Goal: Task Accomplishment & Management: Complete application form

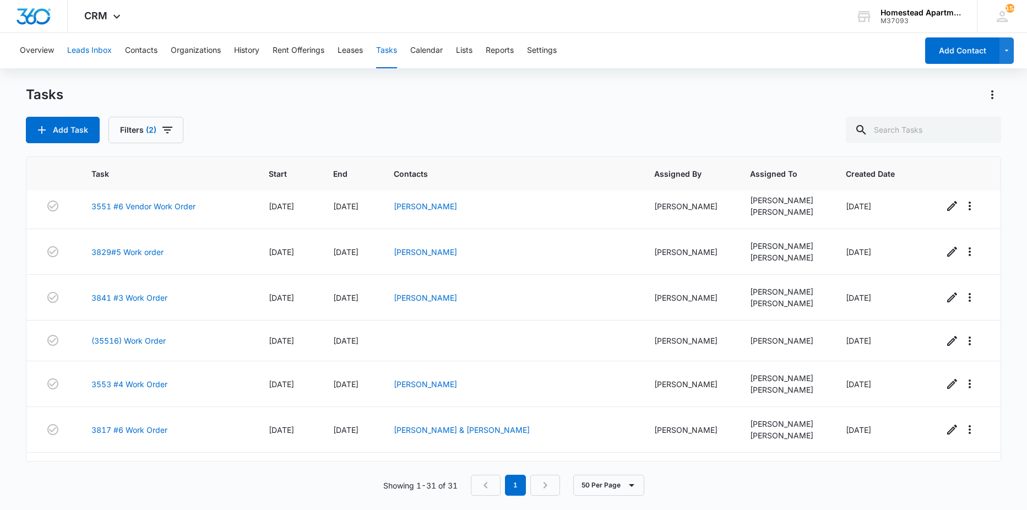
scroll to position [220, 0]
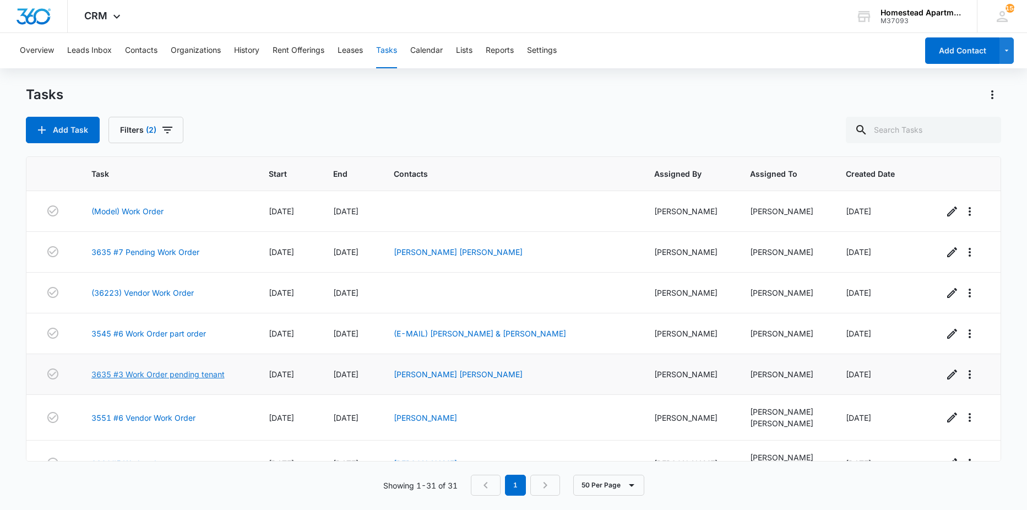
click at [186, 372] on link "3635 #3 Work Order pending tenant" at bounding box center [157, 375] width 133 height 12
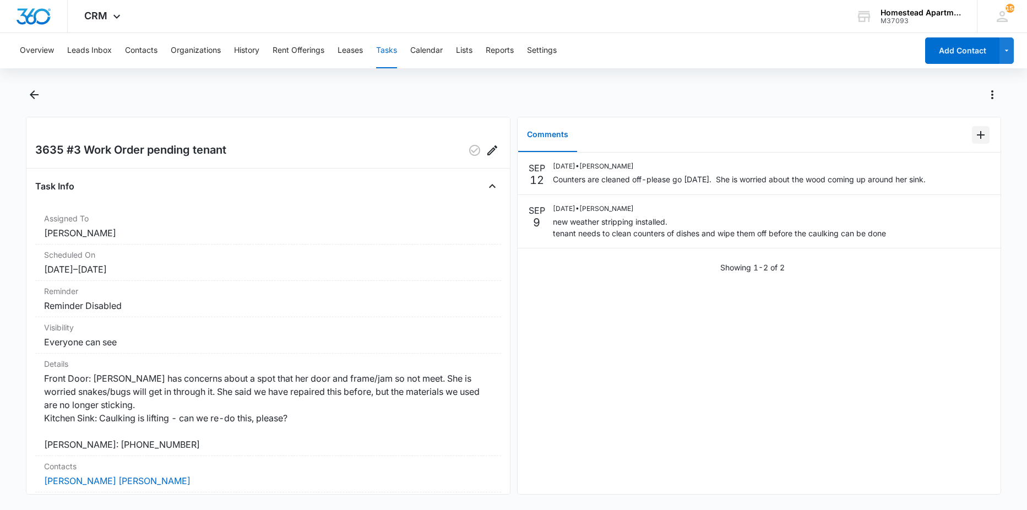
click at [977, 134] on icon "Add Comment" at bounding box center [981, 135] width 8 height 8
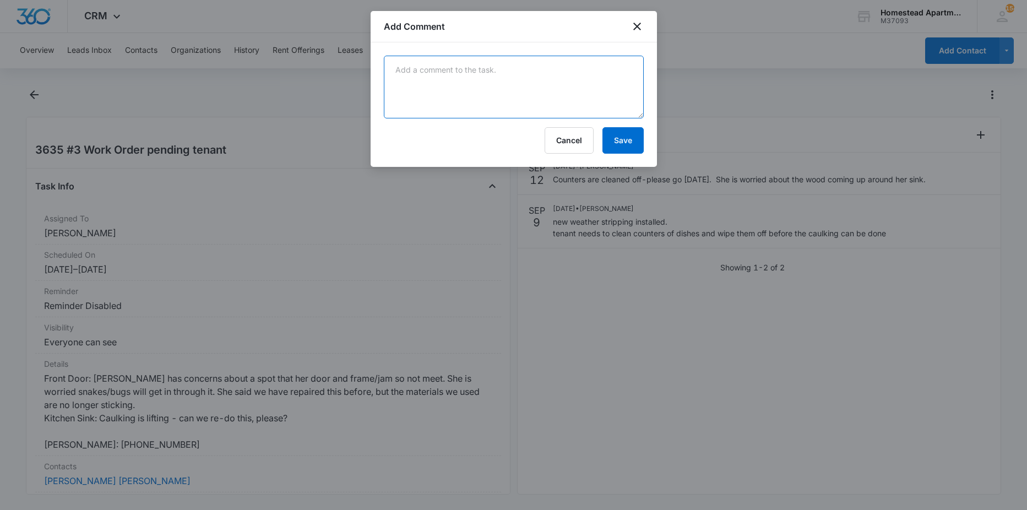
click at [562, 84] on textarea at bounding box center [514, 87] width 260 height 63
type textarea "completed 9/16/25"
click at [621, 139] on button "Save" at bounding box center [623, 140] width 41 height 26
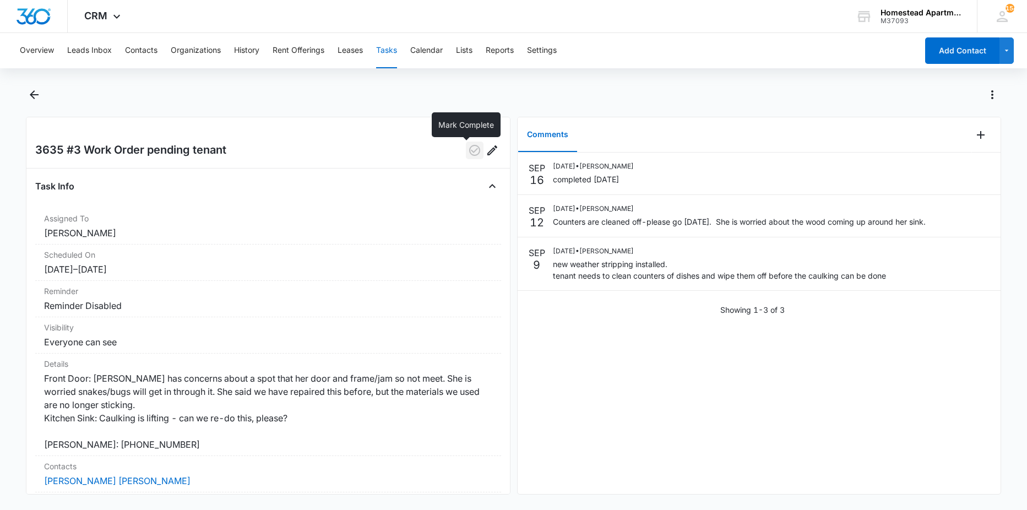
click at [469, 155] on icon "button" at bounding box center [474, 150] width 11 height 11
click at [24, 96] on main "3635 #3 Work Order pending tenant Task Info Assigned To Richard Delong Schedule…" at bounding box center [513, 297] width 1027 height 422
click at [29, 96] on icon "Back" at bounding box center [34, 94] width 13 height 13
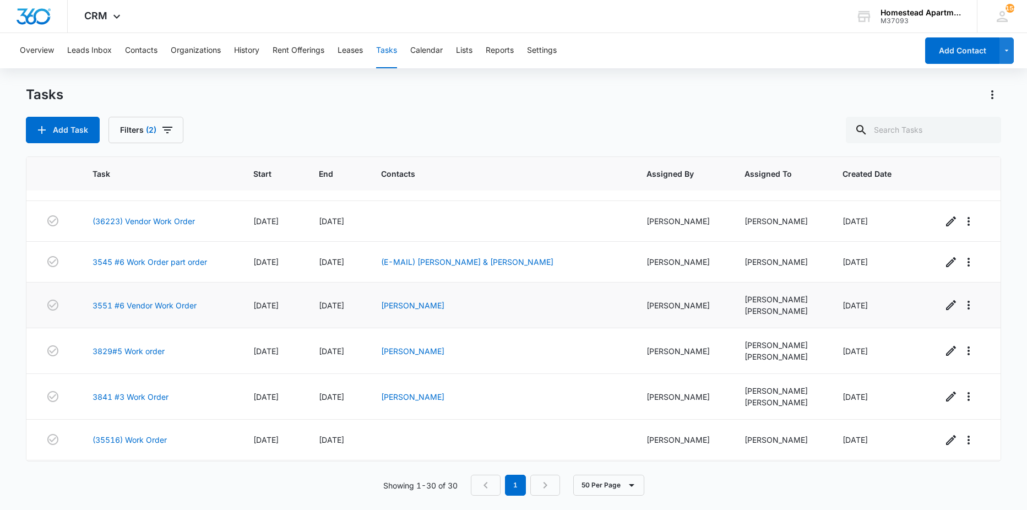
scroll to position [55, 0]
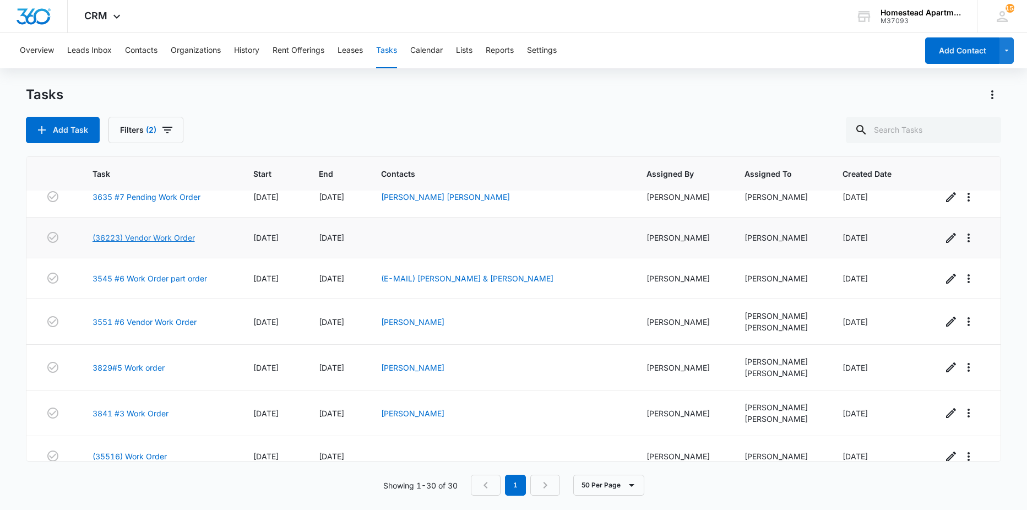
click at [165, 237] on link "(36223) Vendor Work Order" at bounding box center [144, 238] width 102 height 12
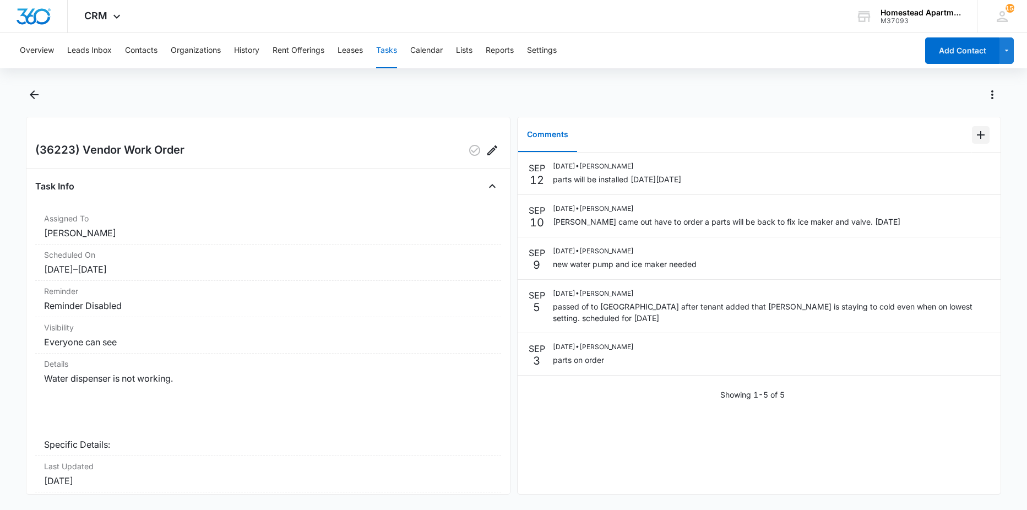
click at [975, 132] on icon "Add Comment" at bounding box center [981, 134] width 13 height 13
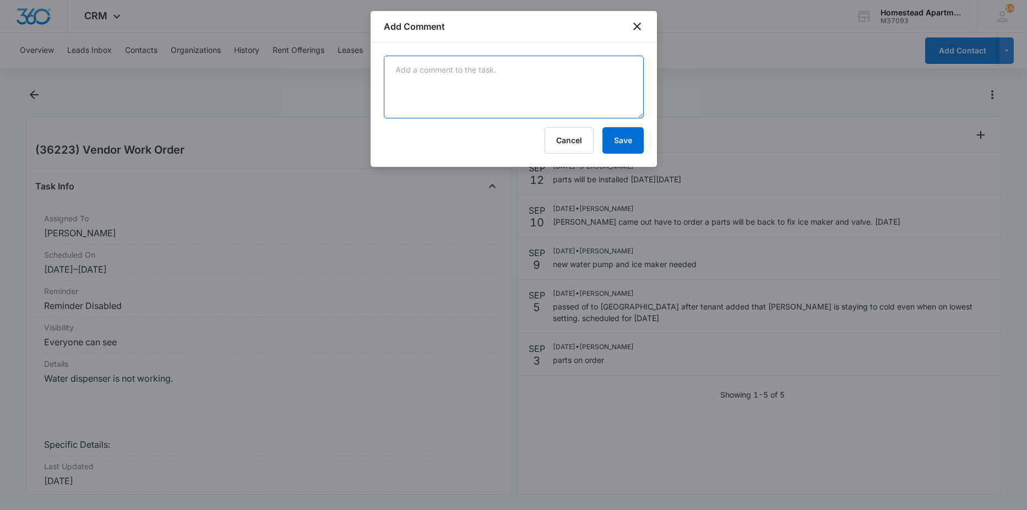
click at [567, 93] on textarea at bounding box center [514, 87] width 260 height 63
type textarea "manweiler completed on 9/15"
click at [630, 138] on button "Save" at bounding box center [623, 140] width 41 height 26
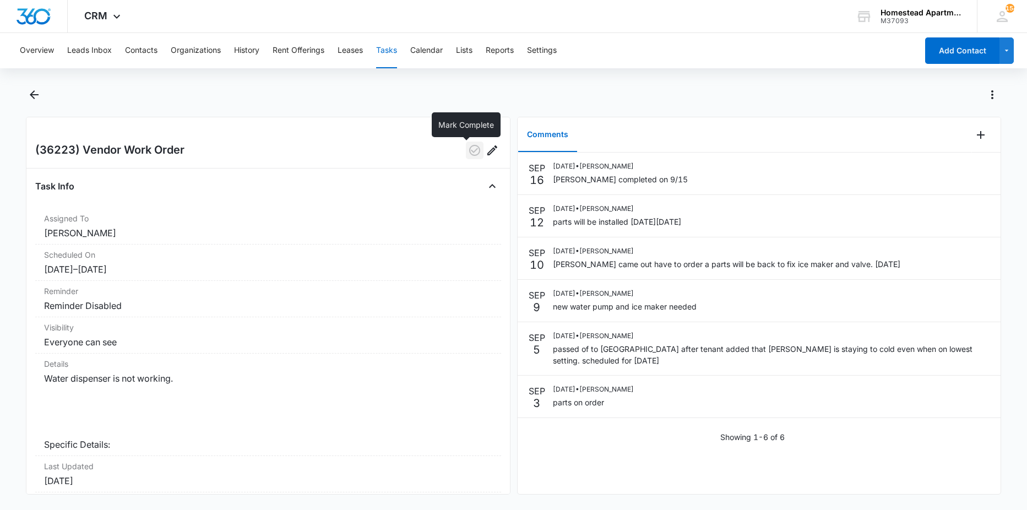
click at [469, 153] on icon "button" at bounding box center [474, 150] width 11 height 11
click at [34, 98] on icon "Back" at bounding box center [34, 94] width 9 height 9
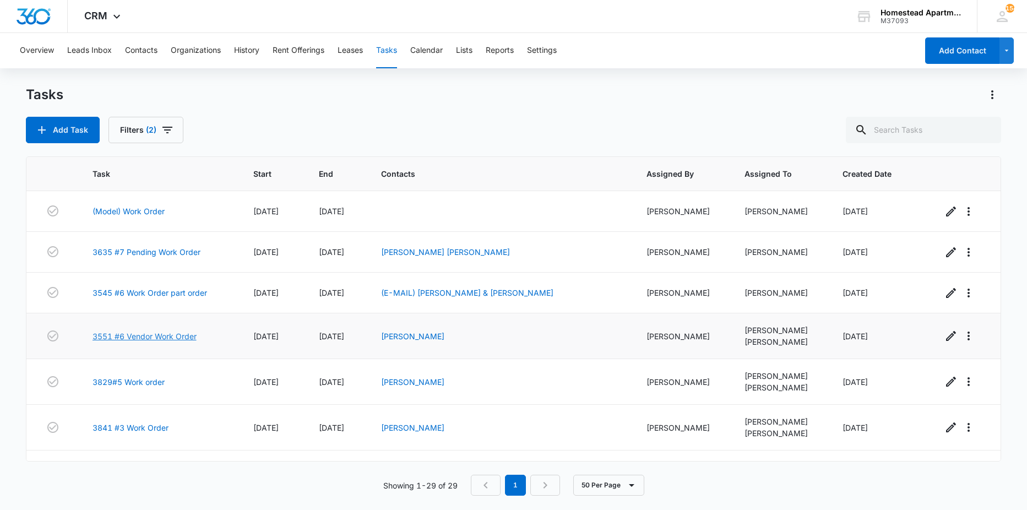
click at [183, 335] on link "3551 #6 Vendor Work Order" at bounding box center [145, 337] width 104 height 12
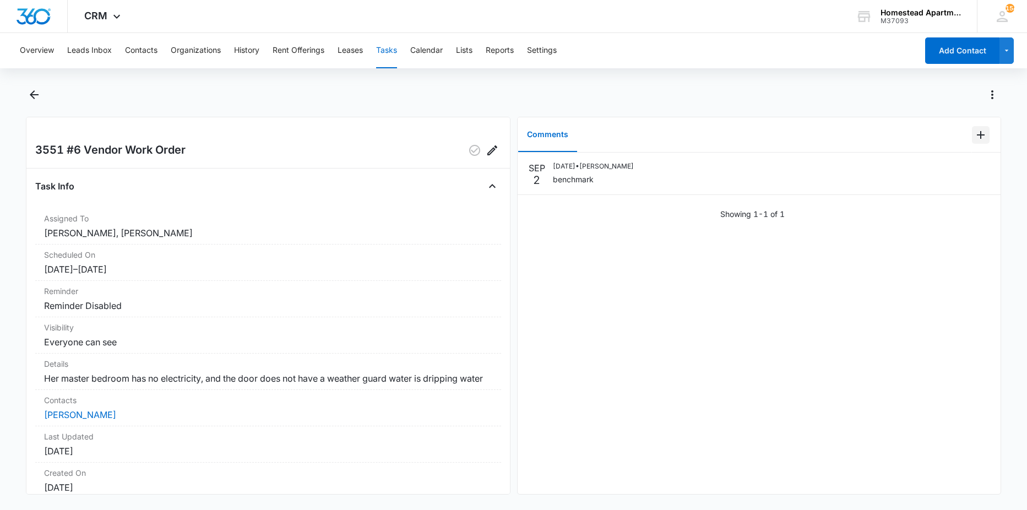
click at [975, 137] on icon "Add Comment" at bounding box center [981, 134] width 13 height 13
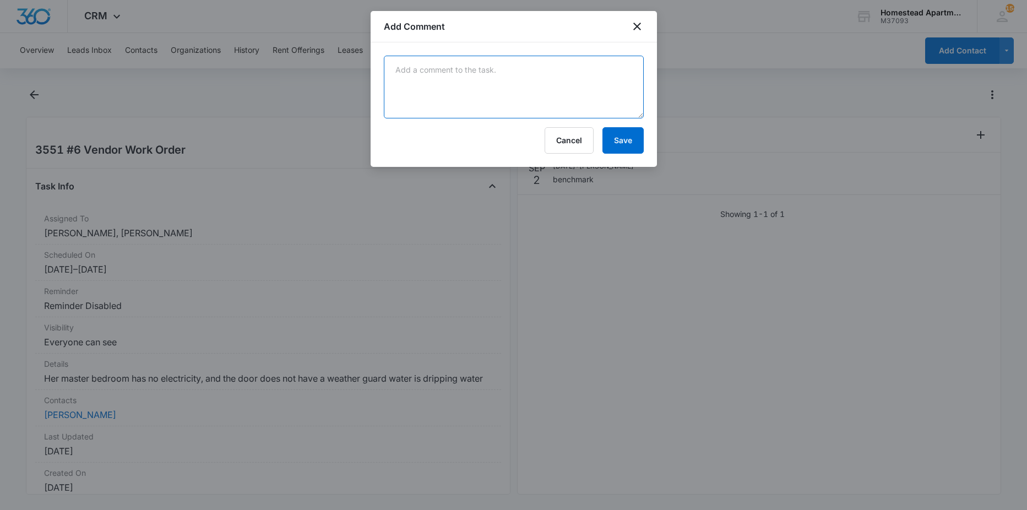
click at [562, 78] on textarea at bounding box center [514, 87] width 260 height 63
type textarea "new breaker installed by benchmark"
click at [616, 141] on button "Save" at bounding box center [623, 140] width 41 height 26
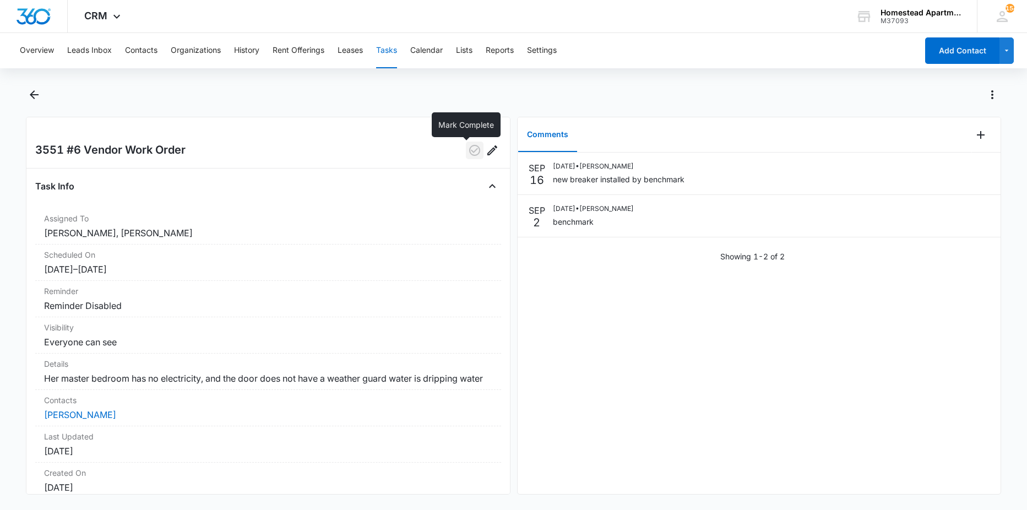
click at [468, 151] on icon "button" at bounding box center [474, 150] width 13 height 13
click at [33, 92] on icon "Back" at bounding box center [34, 94] width 9 height 9
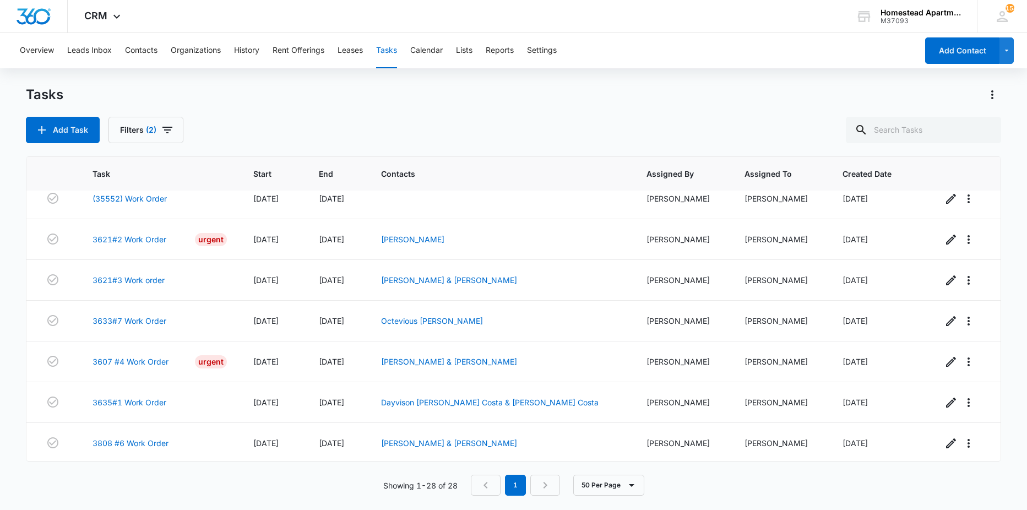
scroll to position [896, 0]
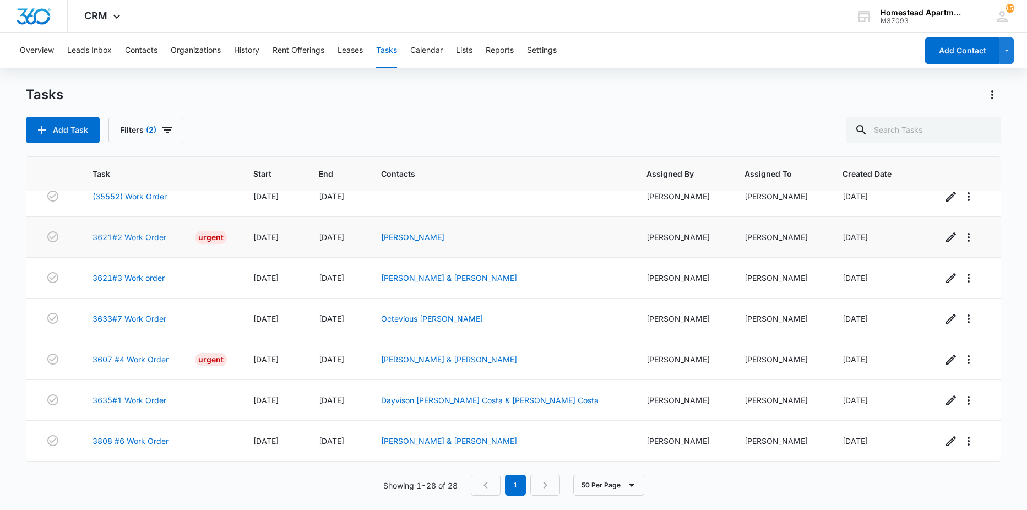
click at [148, 239] on link "3621#2 Work Order" at bounding box center [130, 237] width 74 height 12
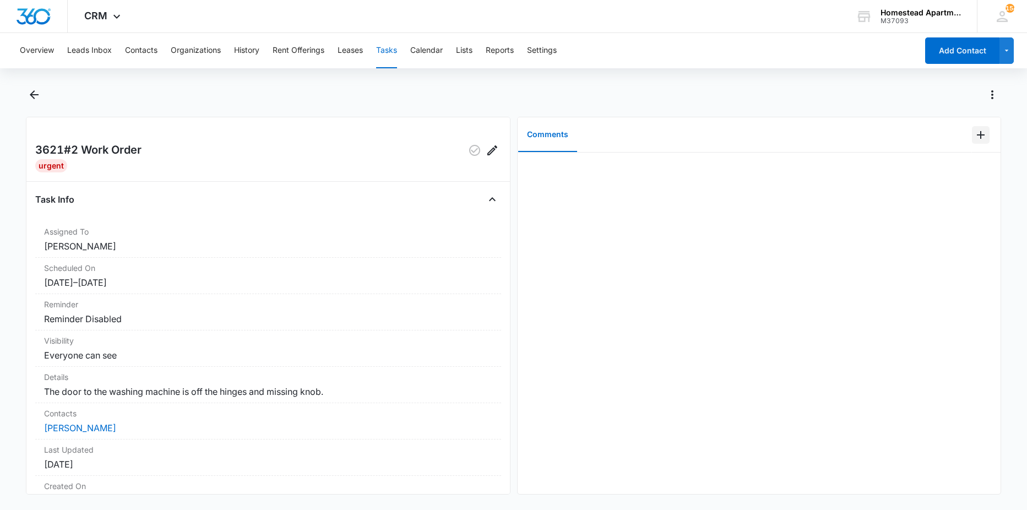
click at [975, 136] on icon "Add Comment" at bounding box center [981, 134] width 13 height 13
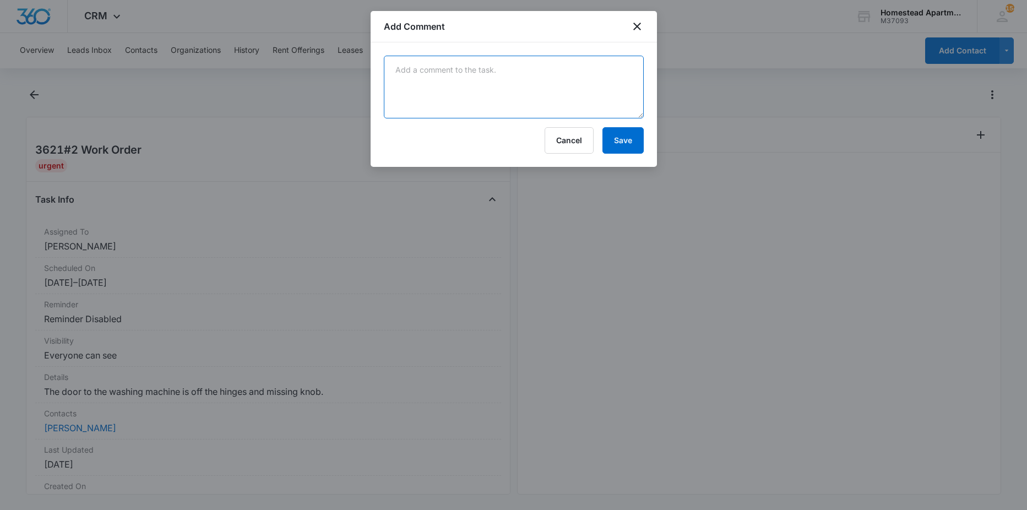
click at [635, 82] on textarea at bounding box center [514, 87] width 260 height 63
type textarea "put door back on track and new little door knob"
click at [633, 138] on button "Save" at bounding box center [623, 140] width 41 height 26
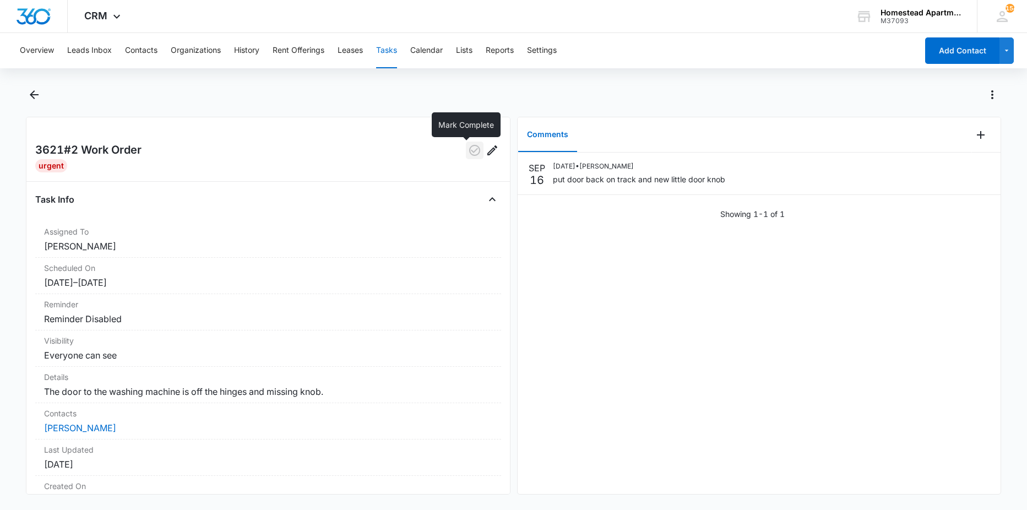
click at [468, 148] on icon "button" at bounding box center [474, 150] width 13 height 13
click at [29, 96] on icon "Back" at bounding box center [34, 94] width 13 height 13
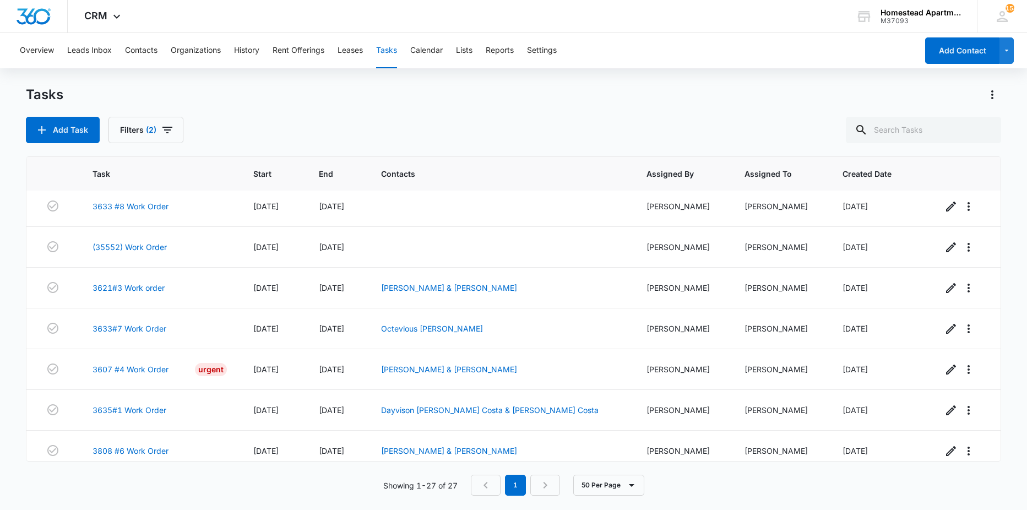
scroll to position [855, 0]
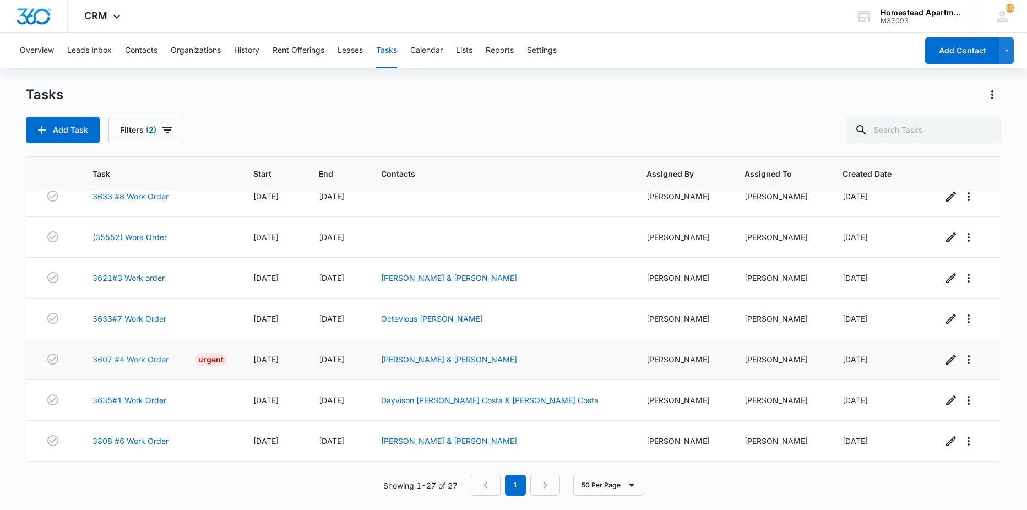
click at [132, 358] on link "3607 #4 Work Order" at bounding box center [131, 360] width 76 height 12
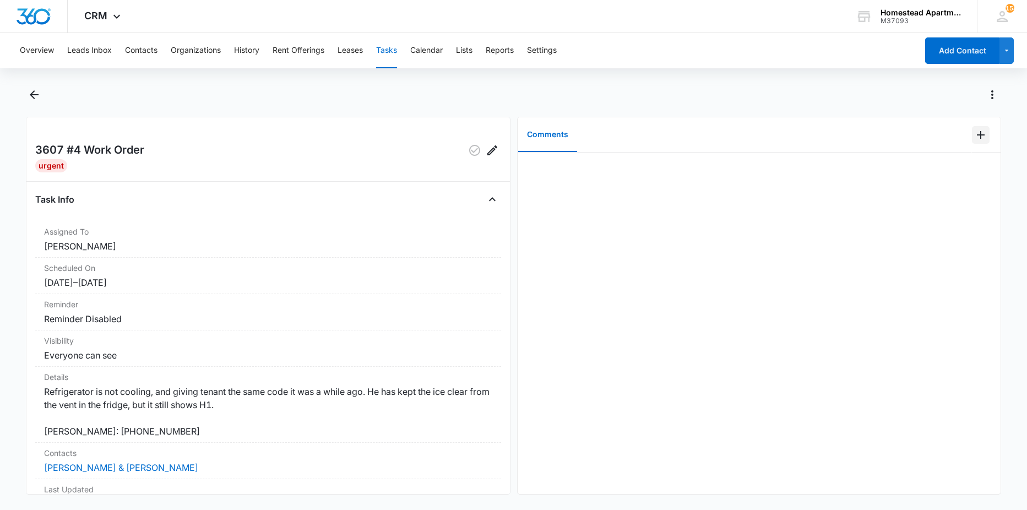
click at [975, 138] on icon "Add Comment" at bounding box center [981, 134] width 13 height 13
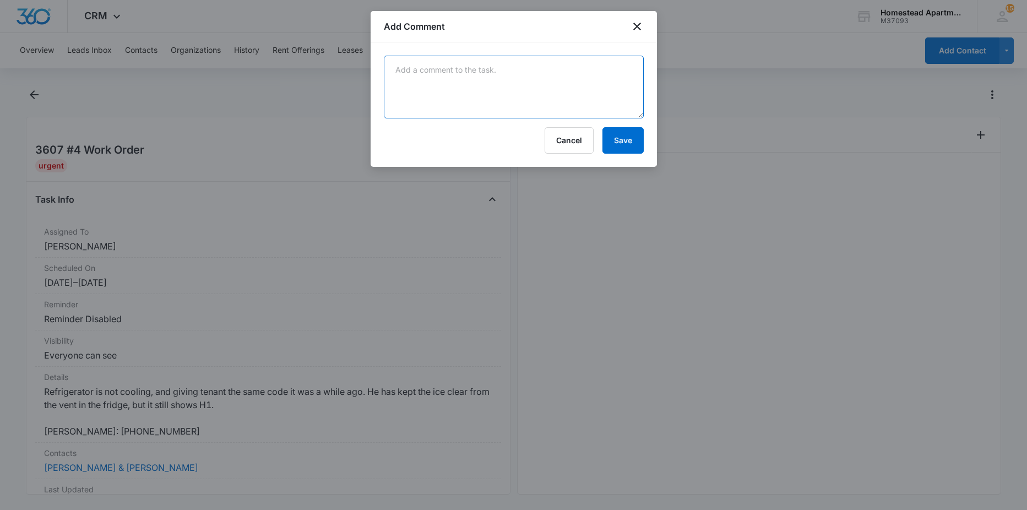
click at [464, 85] on textarea at bounding box center [514, 87] width 260 height 63
type textarea "cleared ice again on 9/15. will go back and install new damper door today"
click at [638, 138] on button "Save" at bounding box center [623, 140] width 41 height 26
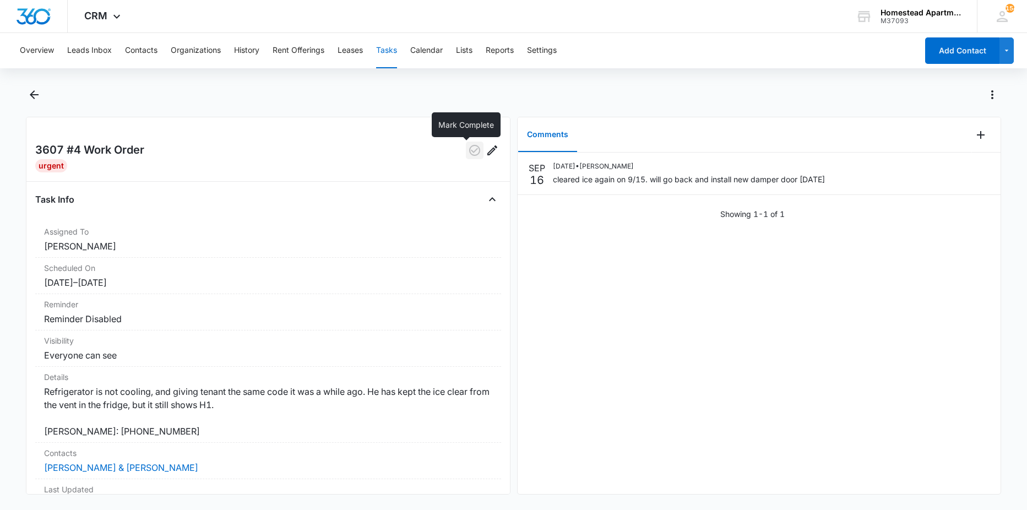
click at [468, 150] on icon "button" at bounding box center [474, 150] width 13 height 13
click at [35, 93] on icon "Back" at bounding box center [34, 94] width 13 height 13
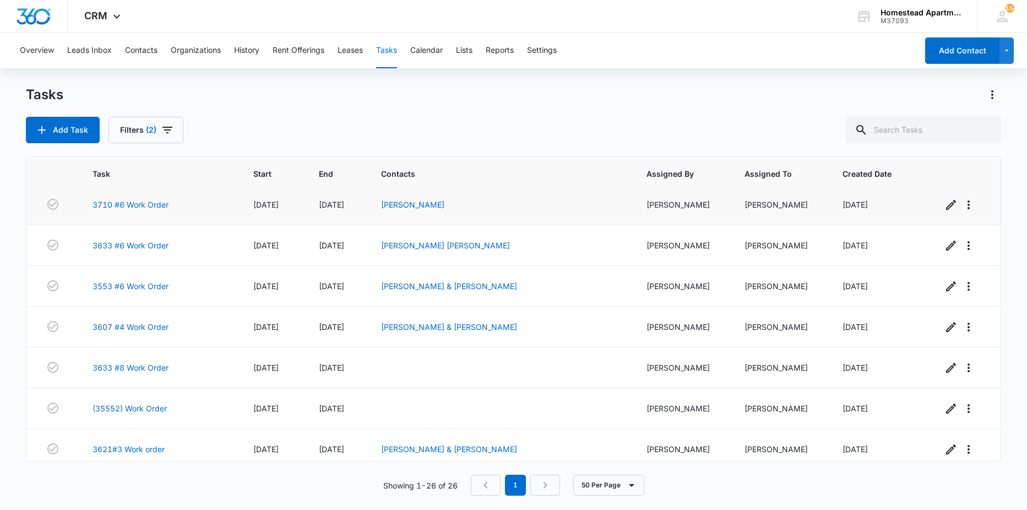
scroll to position [814, 0]
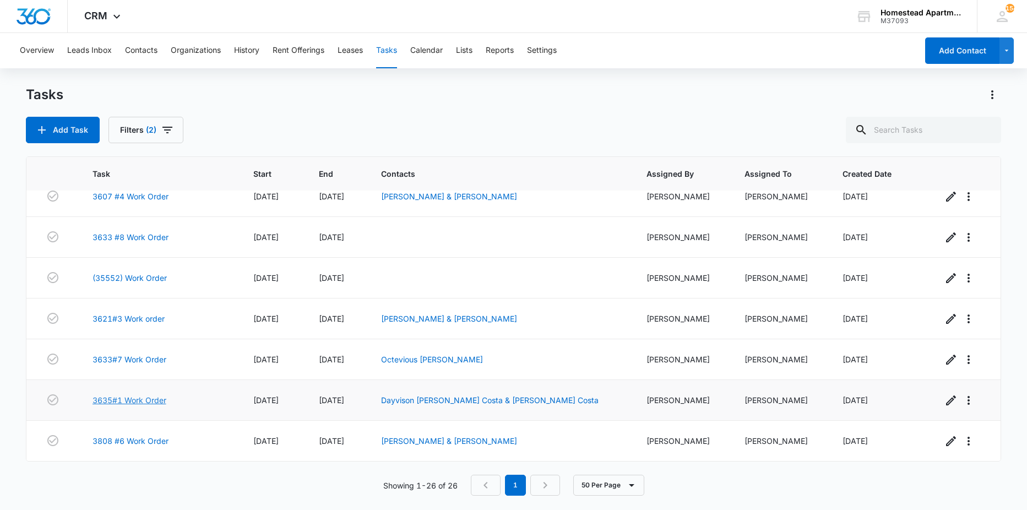
click at [134, 402] on link "3635#1 Work Order" at bounding box center [130, 400] width 74 height 12
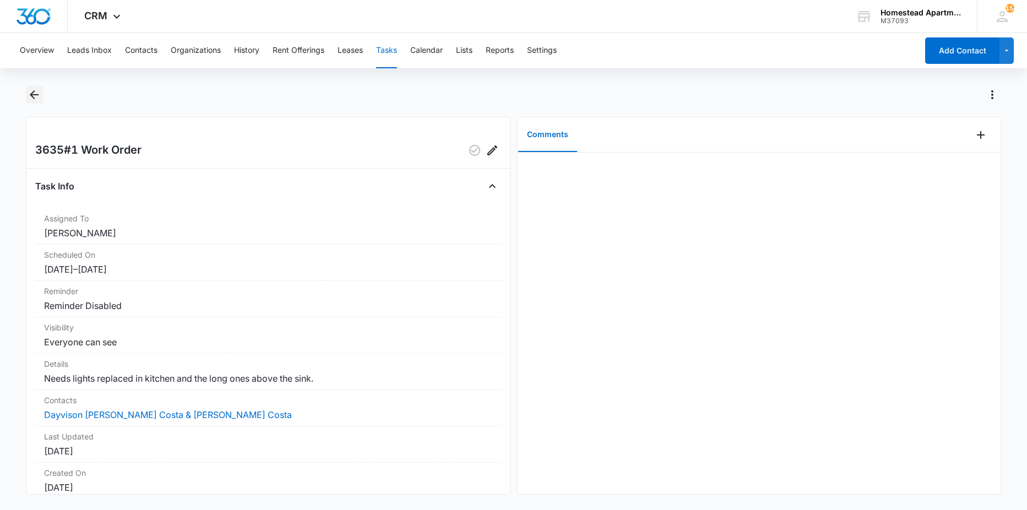
click at [34, 97] on icon "Back" at bounding box center [34, 94] width 13 height 13
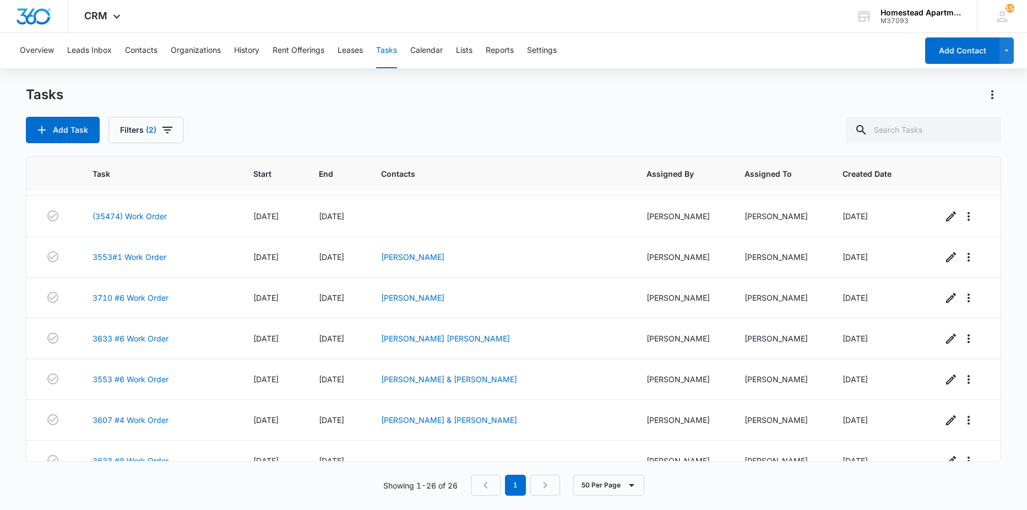
scroll to position [814, 0]
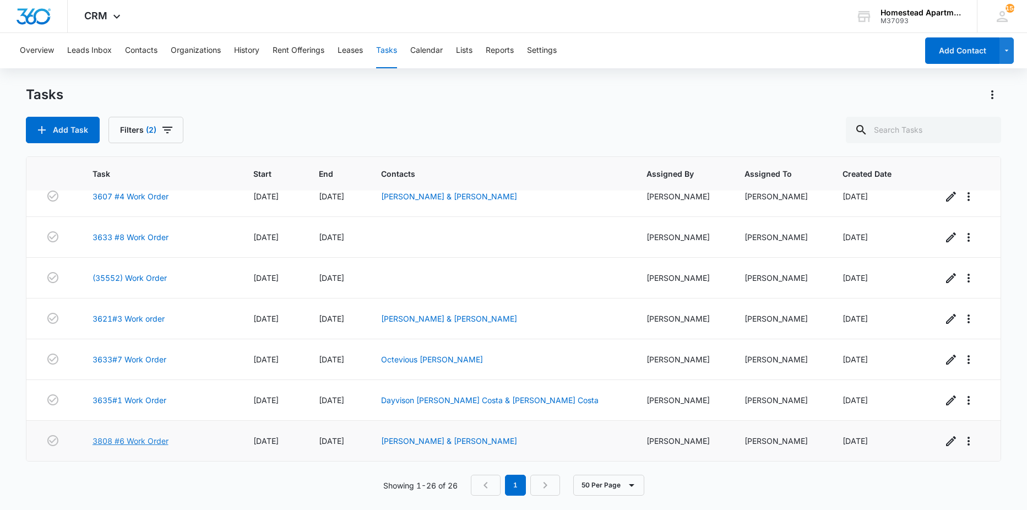
click at [129, 440] on link "3808 #6 Work Order" at bounding box center [131, 441] width 76 height 12
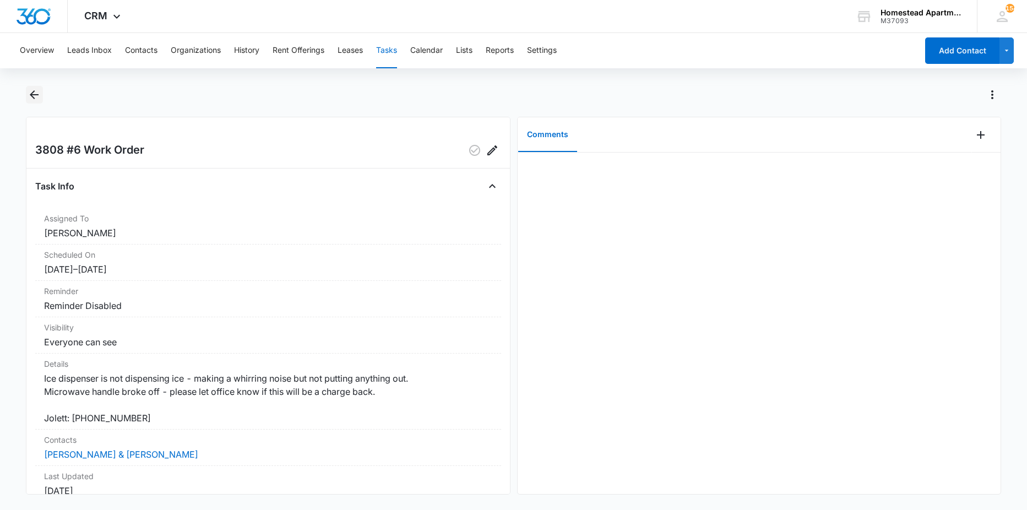
click at [33, 99] on icon "Back" at bounding box center [34, 94] width 13 height 13
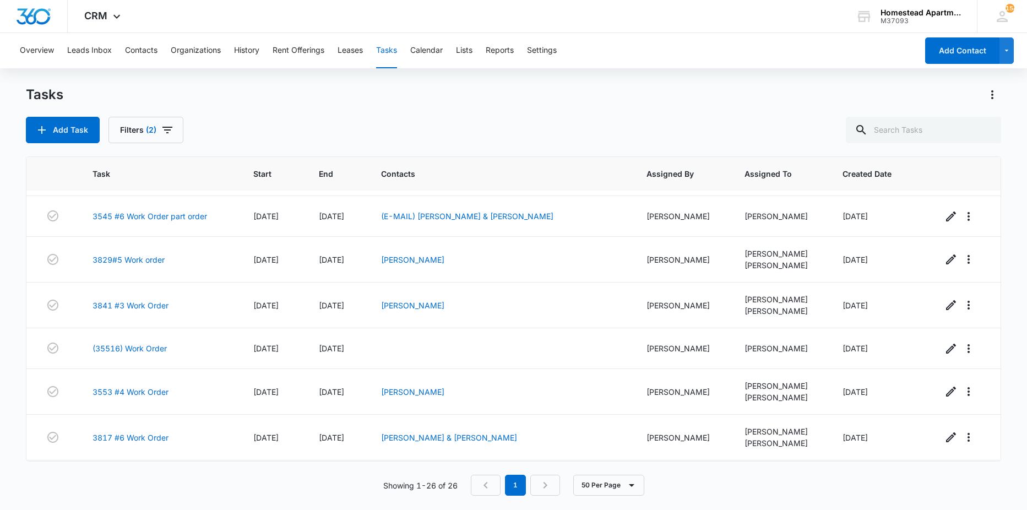
scroll to position [331, 0]
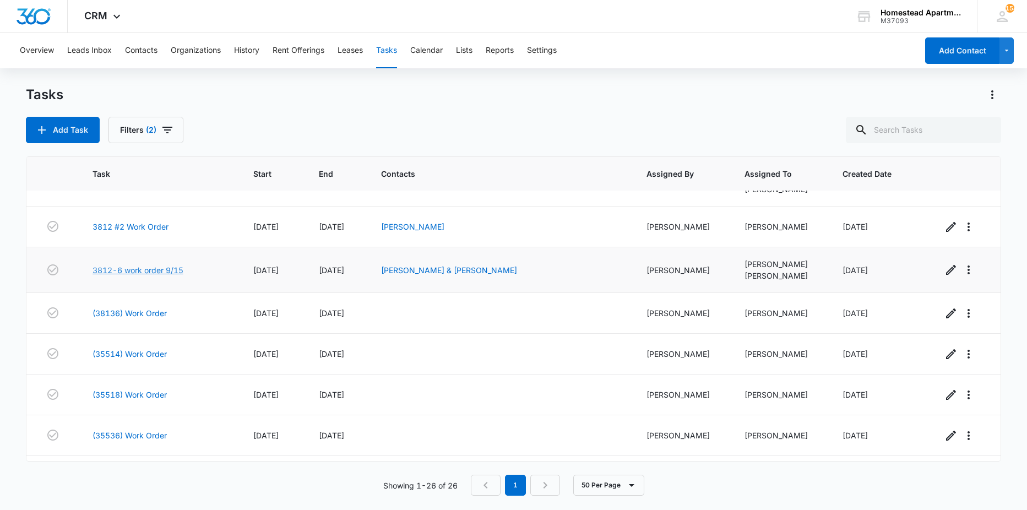
click at [170, 272] on link "3812-6 work order 9/15" at bounding box center [138, 270] width 91 height 12
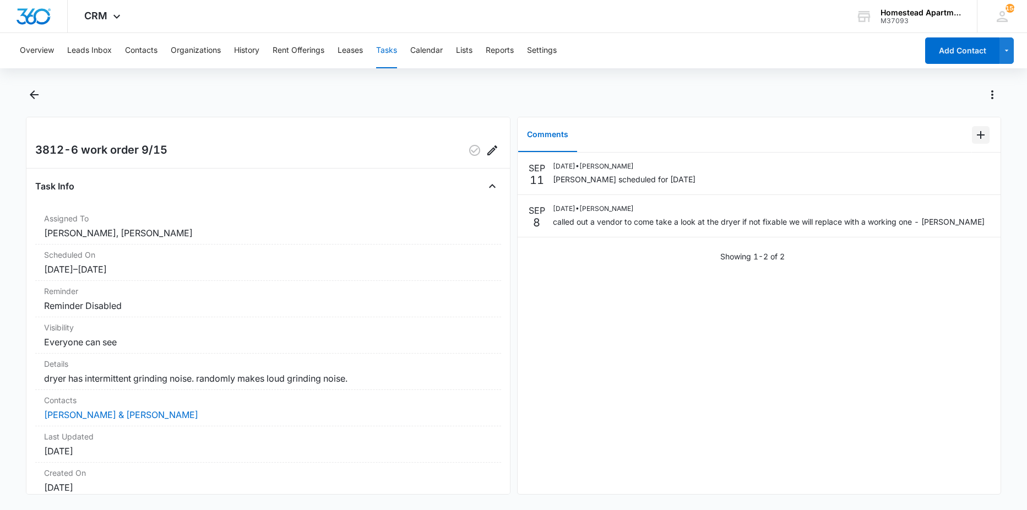
click at [975, 131] on icon "Add Comment" at bounding box center [981, 134] width 13 height 13
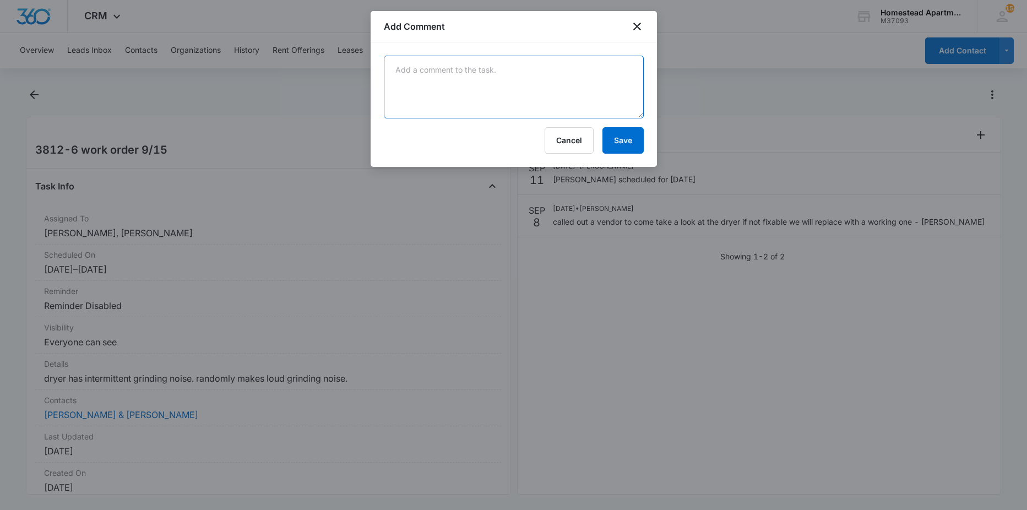
click at [635, 92] on textarea at bounding box center [514, 87] width 260 height 63
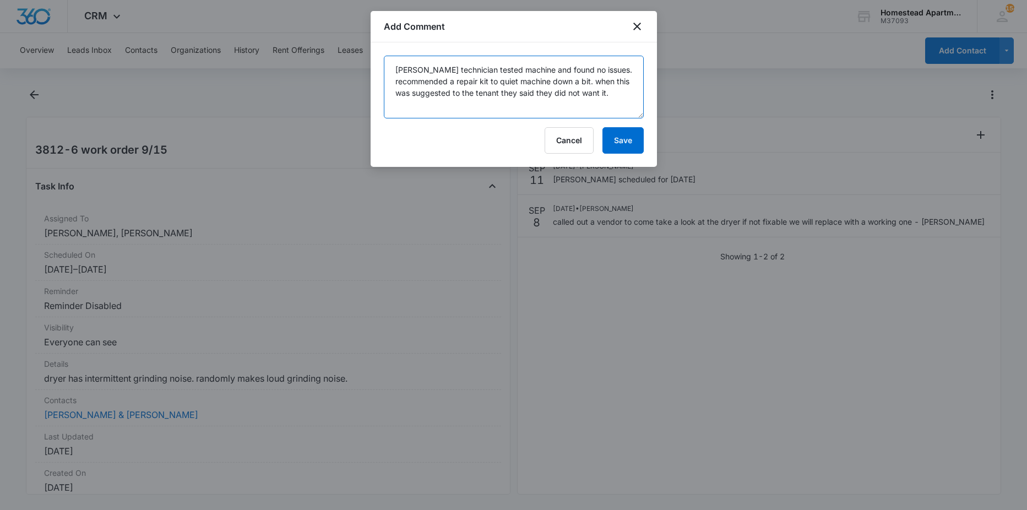
click at [500, 93] on textarea "manweiler technician tested machine and found no issues. recommended a repair k…" at bounding box center [514, 87] width 260 height 63
type textarea "Manweiler technician tested machine and found no issues. recommended a repair k…"
click at [621, 143] on button "Save" at bounding box center [623, 140] width 41 height 26
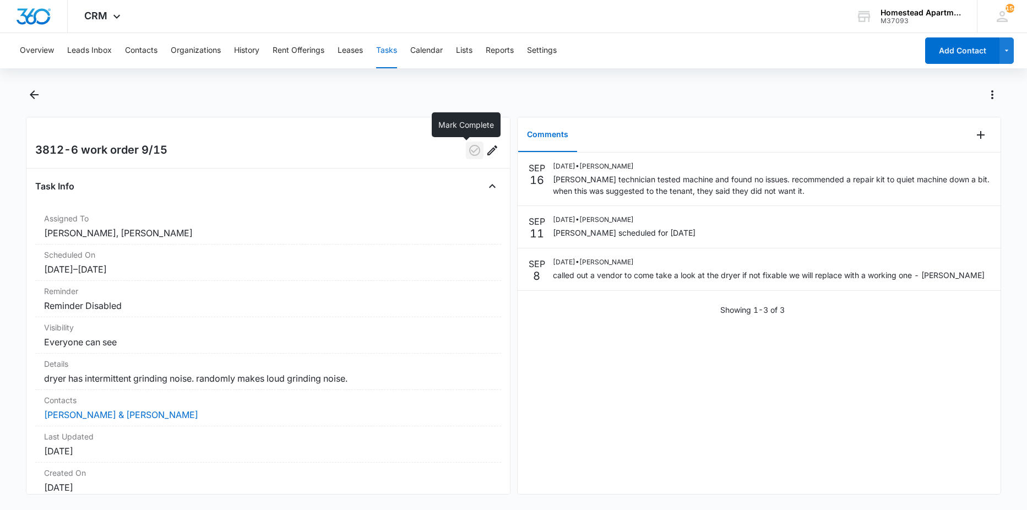
click at [469, 146] on icon "button" at bounding box center [474, 150] width 11 height 11
click at [36, 96] on icon "Back" at bounding box center [34, 94] width 13 height 13
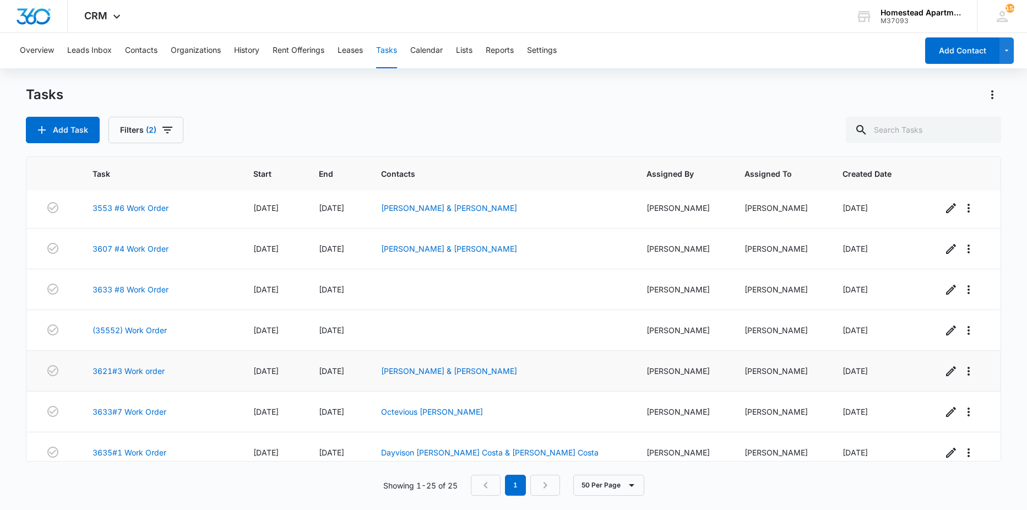
scroll to position [769, 0]
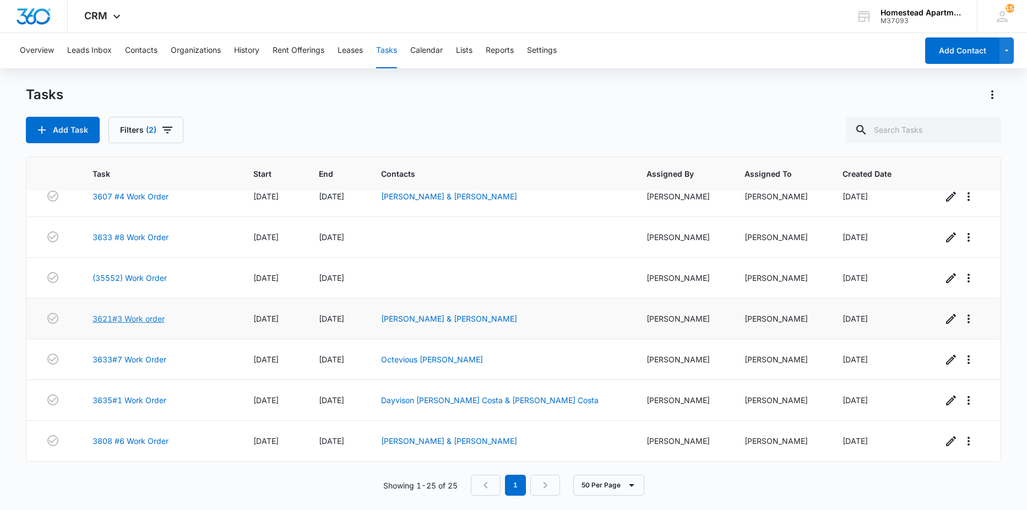
click at [123, 319] on link "3621#3 Work order" at bounding box center [129, 319] width 72 height 12
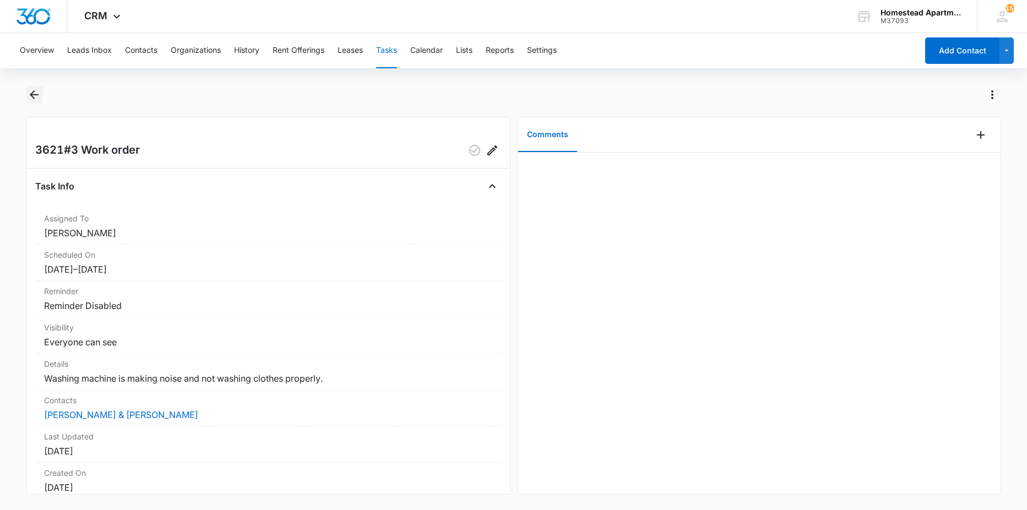
click at [39, 92] on icon "Back" at bounding box center [34, 94] width 13 height 13
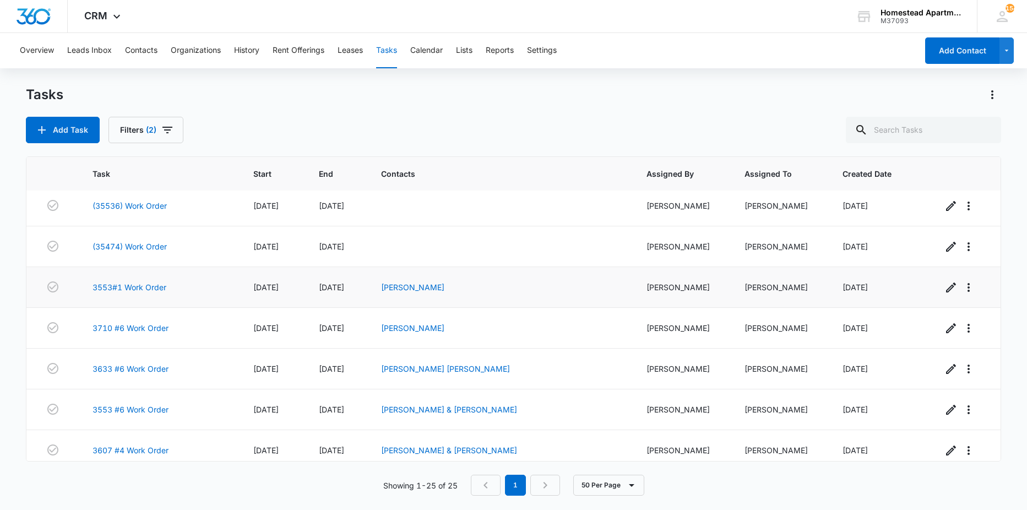
scroll to position [496, 0]
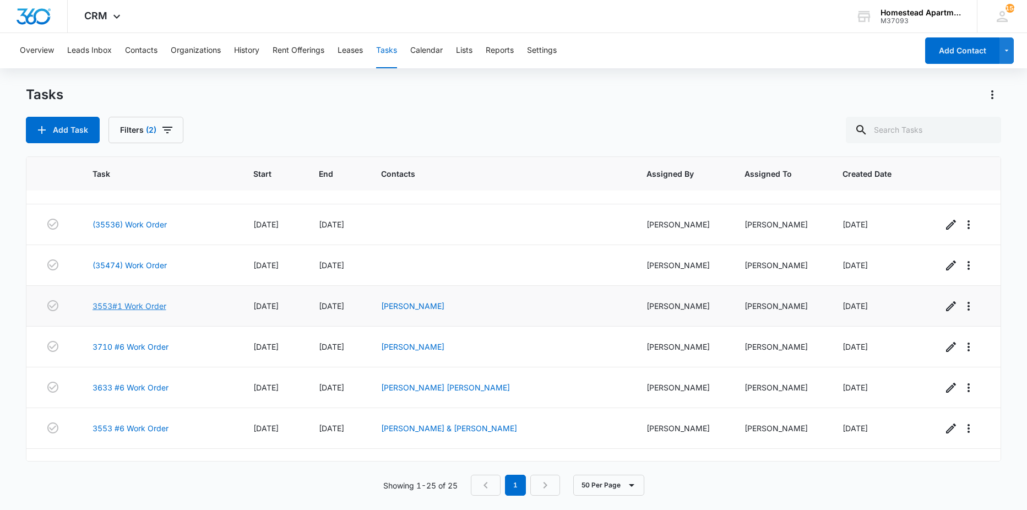
click at [134, 304] on link "3553#1 Work Order" at bounding box center [130, 306] width 74 height 12
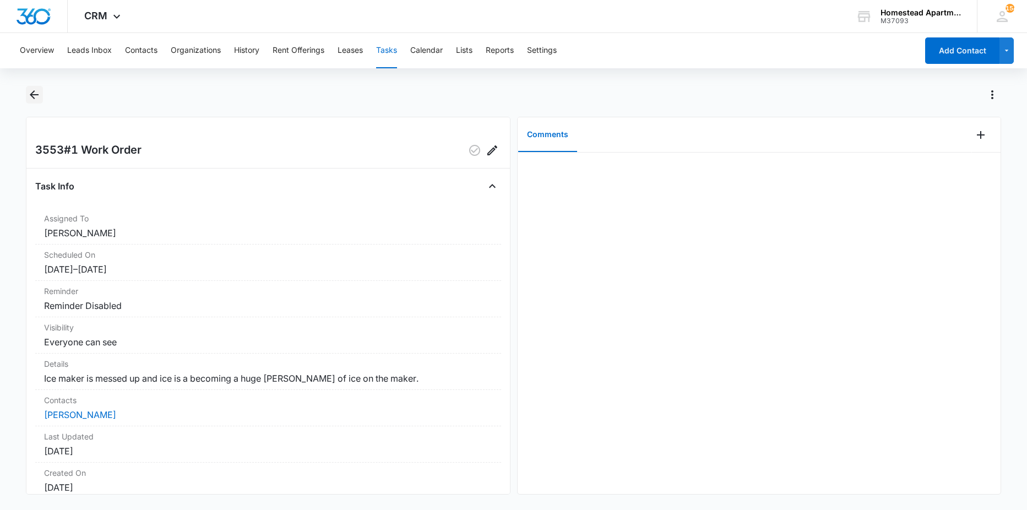
click at [33, 98] on icon "Back" at bounding box center [34, 94] width 13 height 13
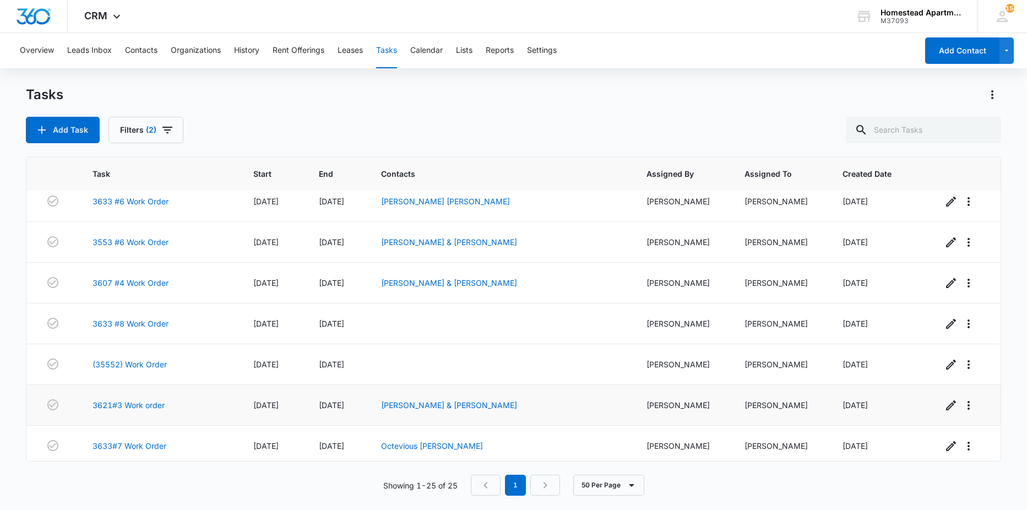
scroll to position [716, 0]
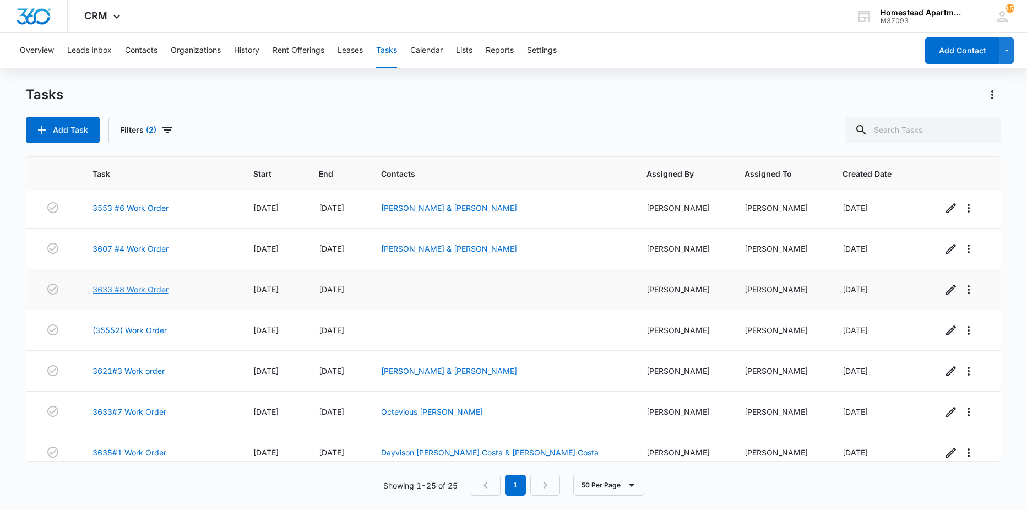
click at [145, 288] on link "3633 #8 Work Order" at bounding box center [131, 290] width 76 height 12
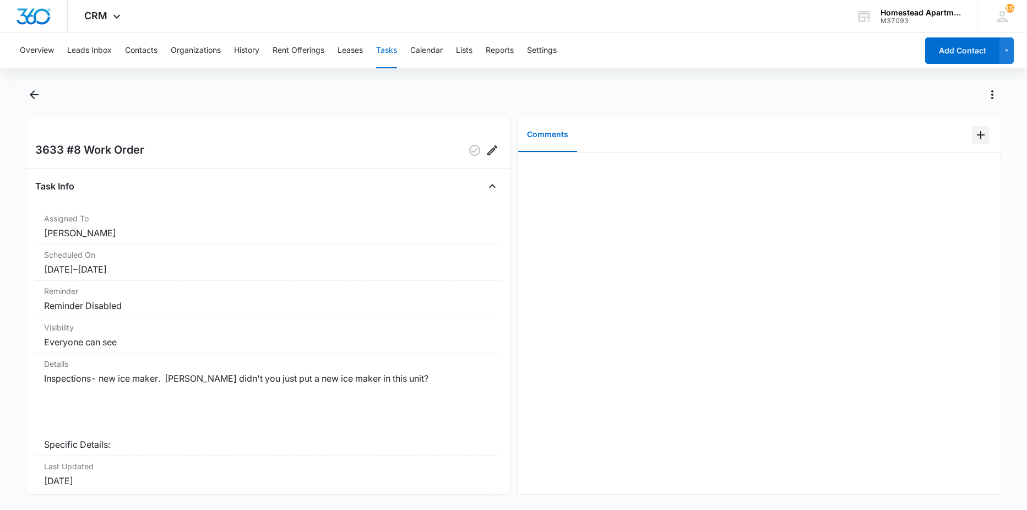
click at [976, 137] on icon "Add Comment" at bounding box center [981, 134] width 13 height 13
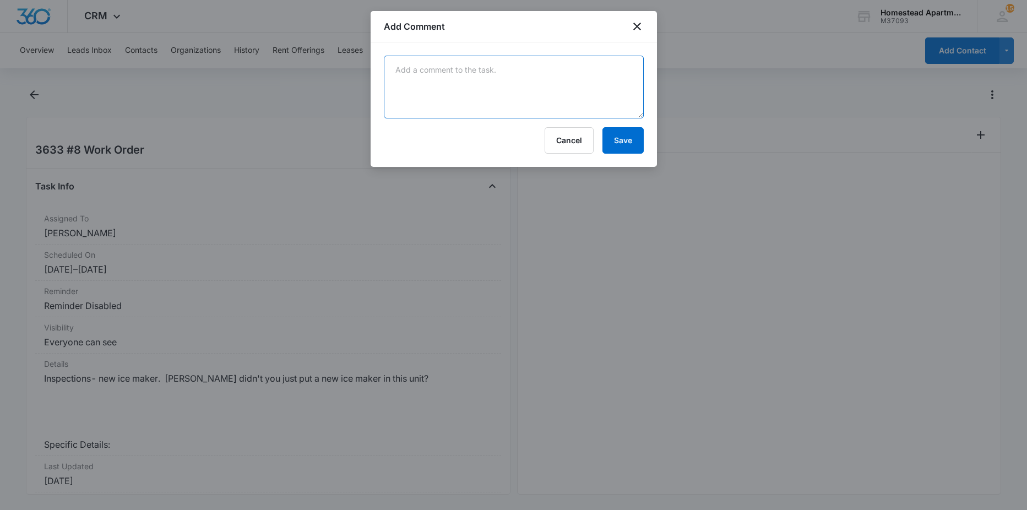
click at [522, 93] on textarea at bounding box center [514, 87] width 260 height 63
type textarea "this unit has a brand-new ice maker. there are no issues with it. if the tenant…"
click at [636, 134] on button "Save" at bounding box center [623, 140] width 41 height 26
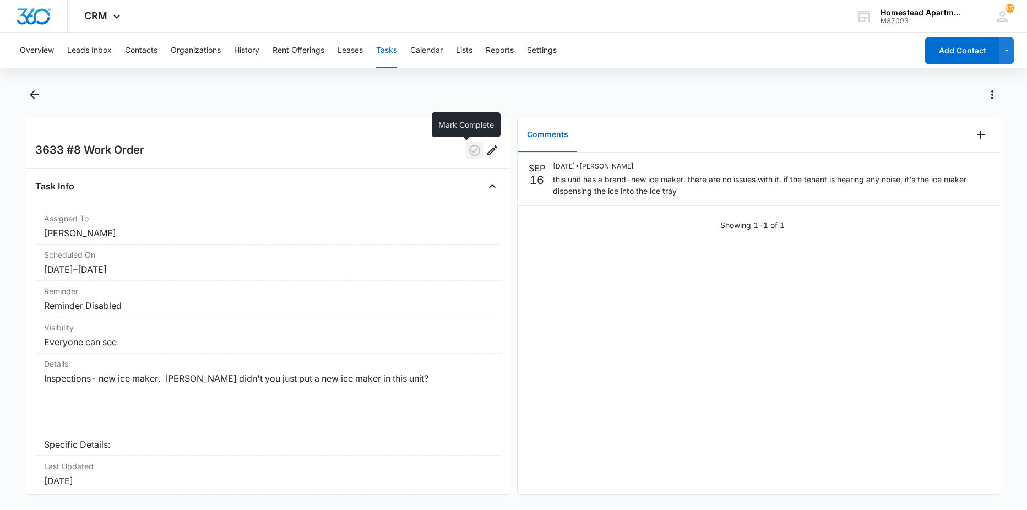
click at [469, 151] on icon "button" at bounding box center [474, 150] width 11 height 11
click at [37, 96] on icon "Back" at bounding box center [34, 94] width 13 height 13
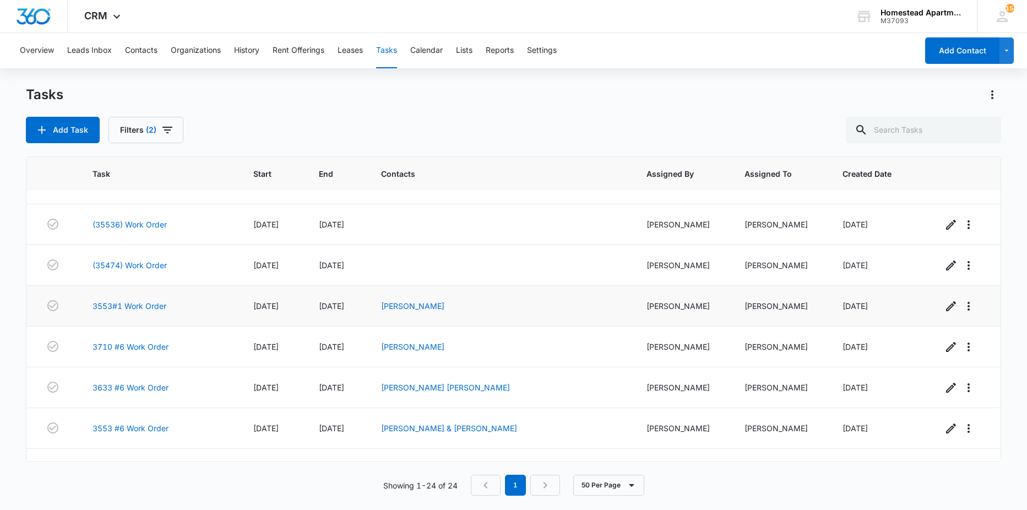
scroll to position [551, 0]
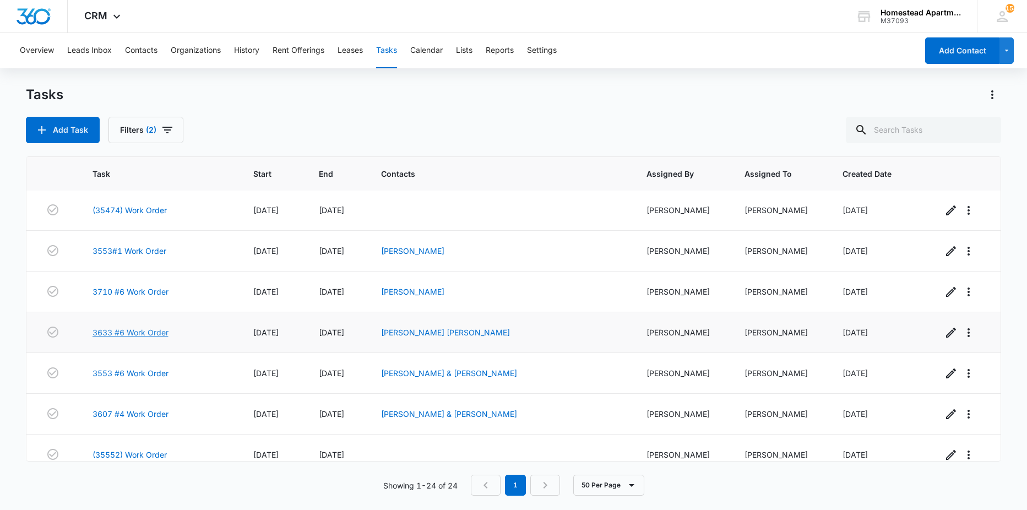
click at [143, 329] on link "3633 #6 Work Order" at bounding box center [131, 333] width 76 height 12
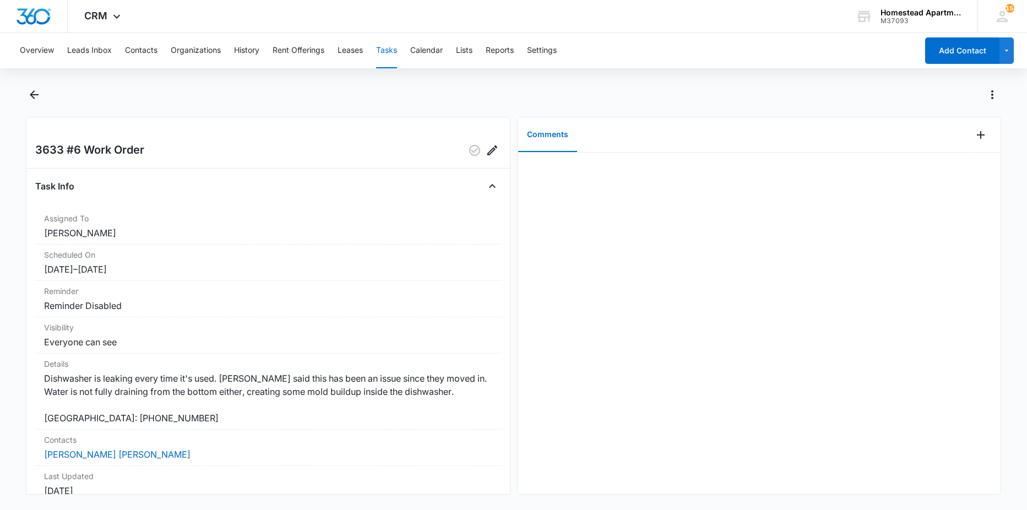
click at [129, 88] on div at bounding box center [526, 95] width 952 height 18
click at [37, 92] on icon "Back" at bounding box center [34, 94] width 13 height 13
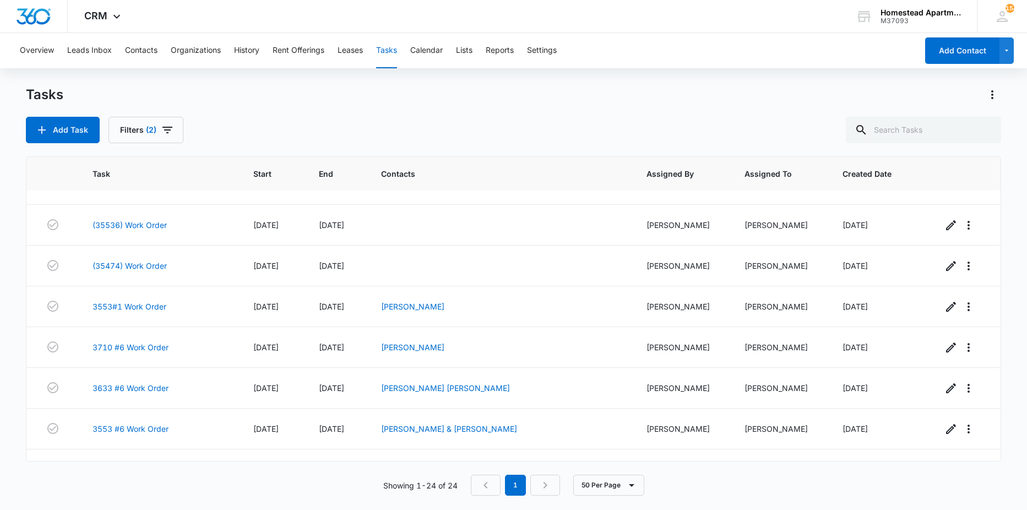
scroll to position [496, 0]
click at [125, 304] on link "3553#1 Work Order" at bounding box center [130, 306] width 74 height 12
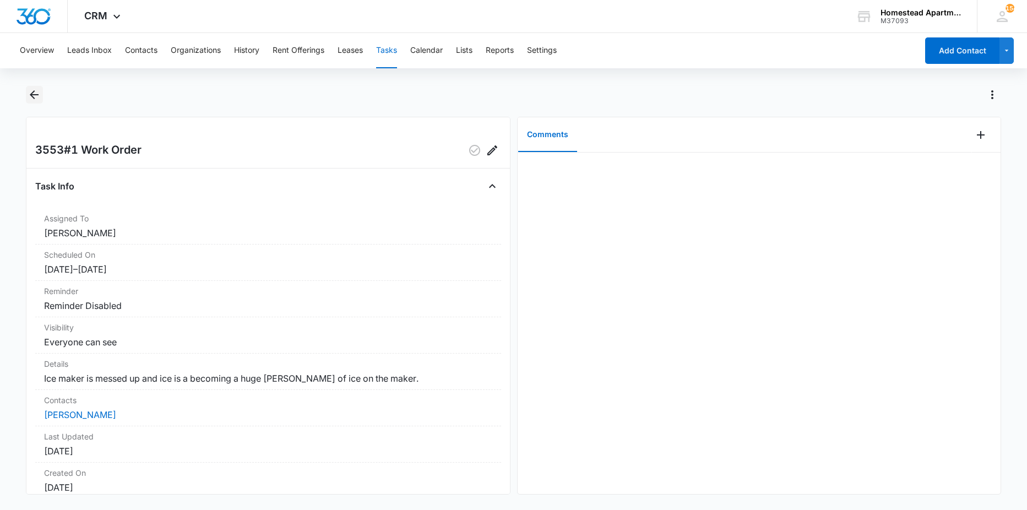
click at [36, 96] on icon "Back" at bounding box center [34, 94] width 13 height 13
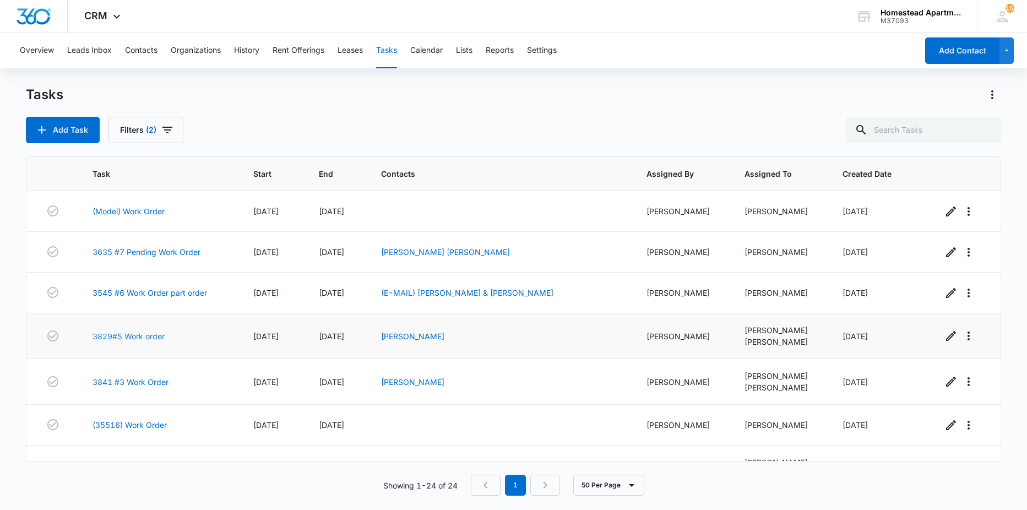
scroll to position [55, 0]
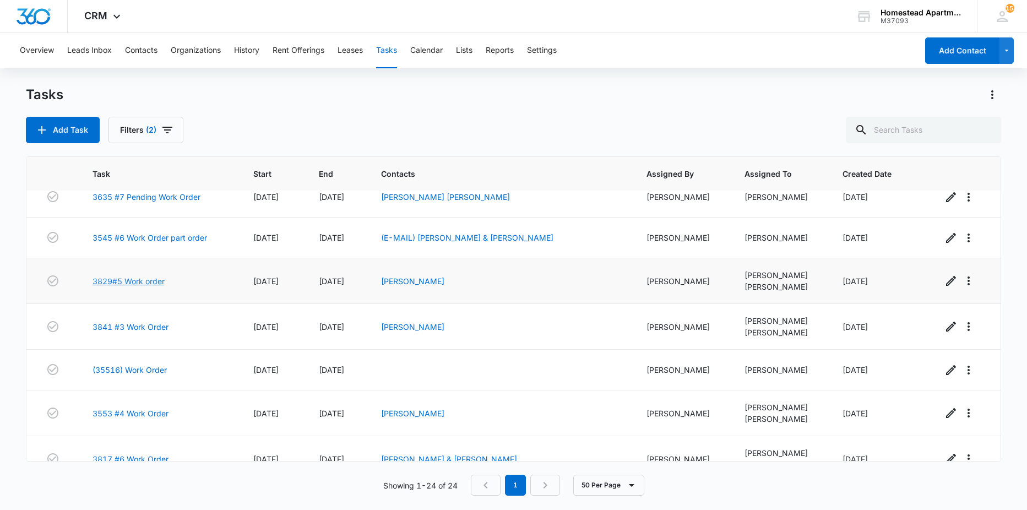
click at [132, 285] on link "3829#5 Work order" at bounding box center [129, 281] width 72 height 12
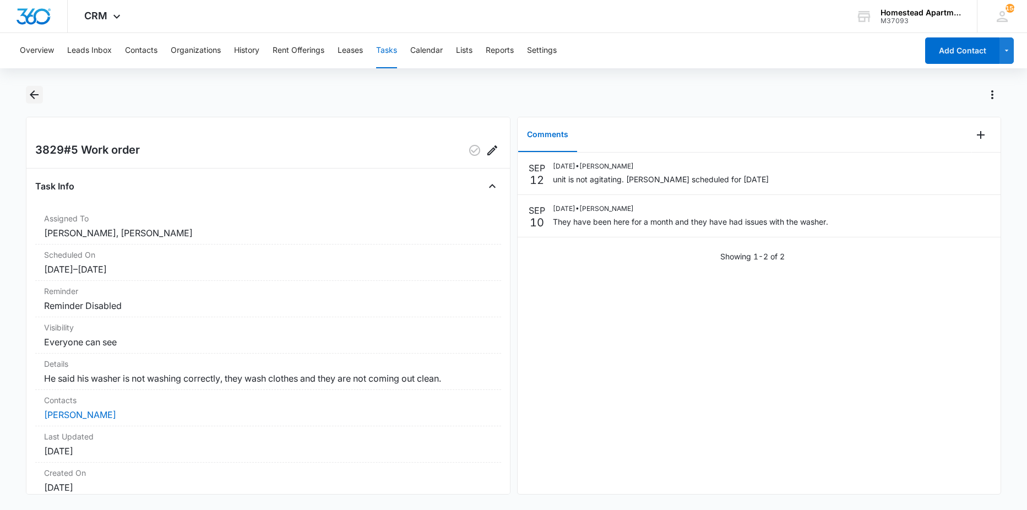
click at [35, 97] on icon "Back" at bounding box center [34, 94] width 13 height 13
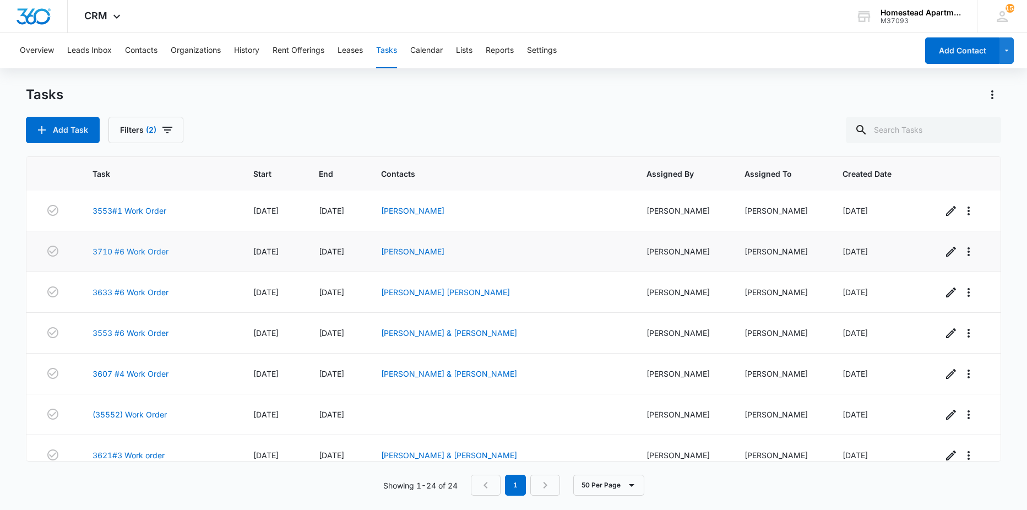
scroll to position [618, 0]
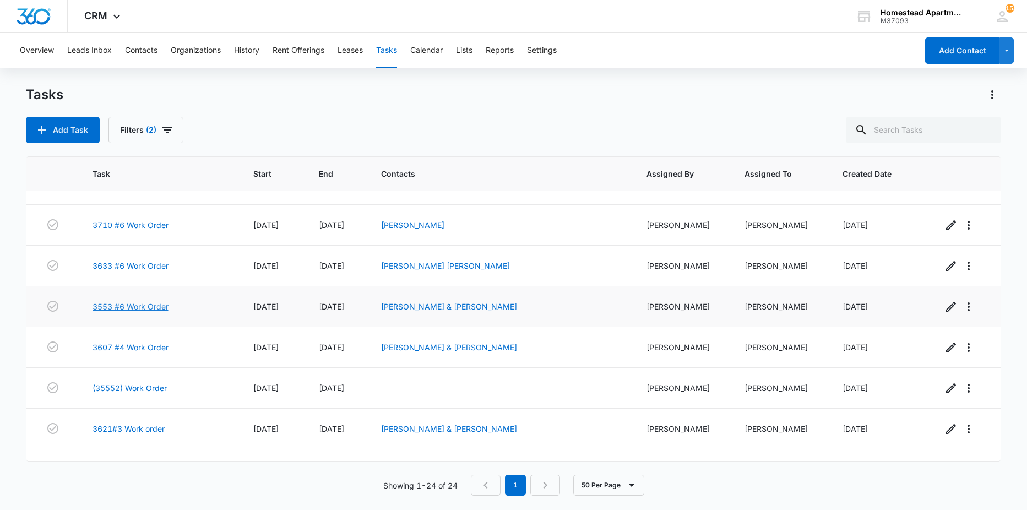
click at [139, 307] on link "3553 #6 Work Order" at bounding box center [131, 307] width 76 height 12
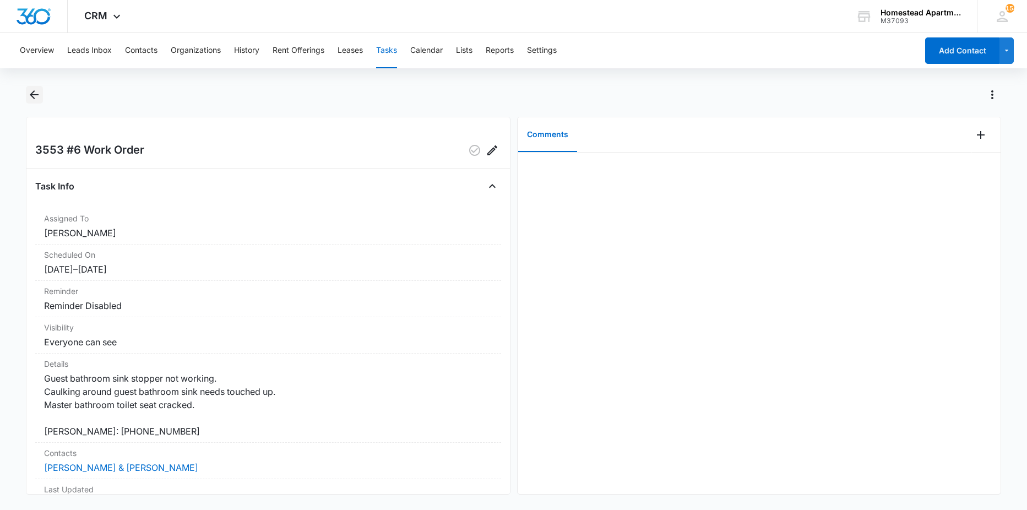
click at [38, 94] on icon "Back" at bounding box center [34, 94] width 13 height 13
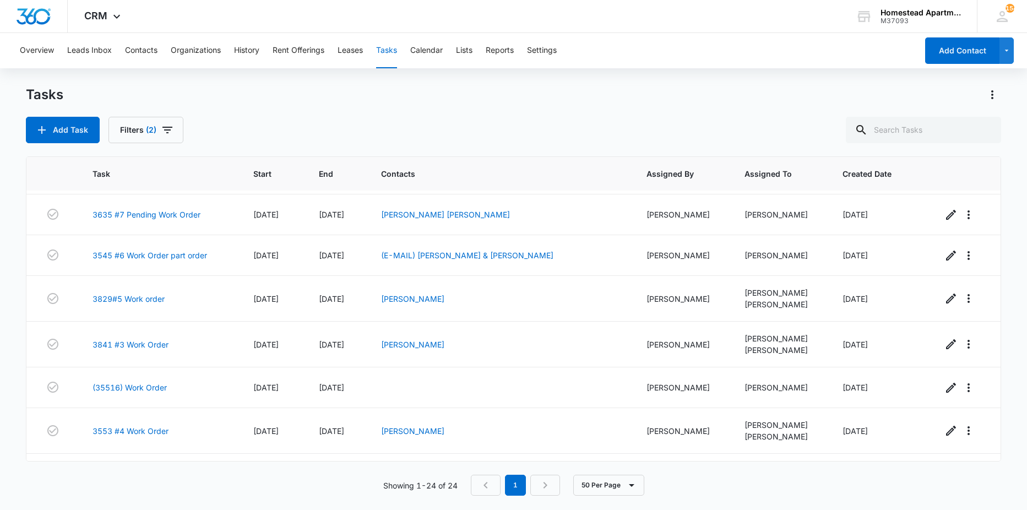
scroll to position [55, 0]
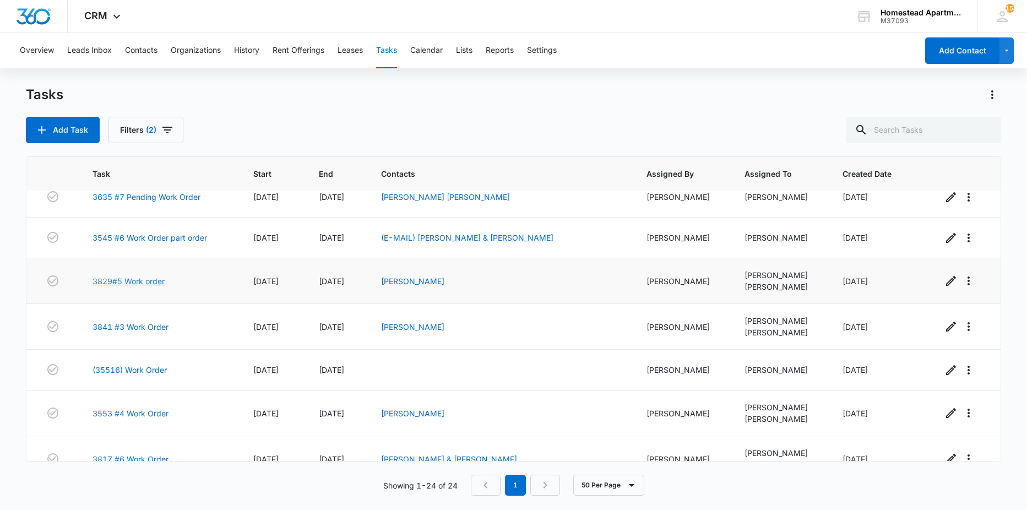
click at [125, 282] on link "3829#5 Work order" at bounding box center [129, 281] width 72 height 12
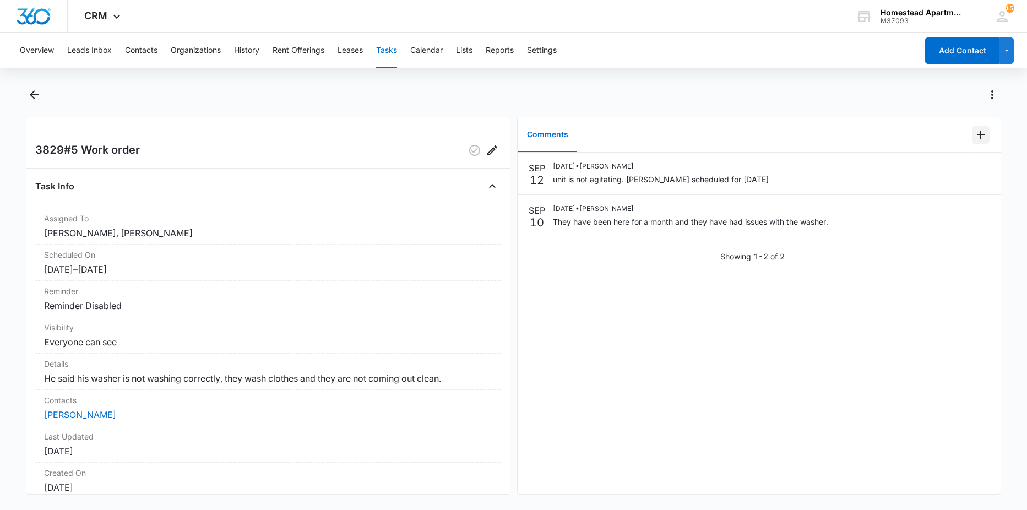
click at [975, 130] on icon "Add Comment" at bounding box center [981, 134] width 13 height 13
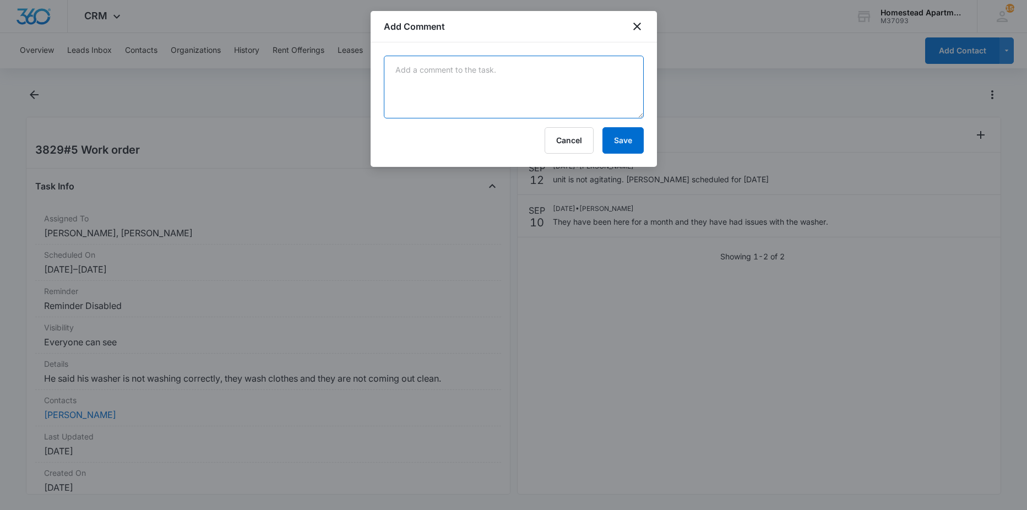
click at [518, 81] on textarea at bounding box center [514, 87] width 260 height 63
type textarea "washer needs replaced"
click at [621, 134] on button "Save" at bounding box center [623, 140] width 41 height 26
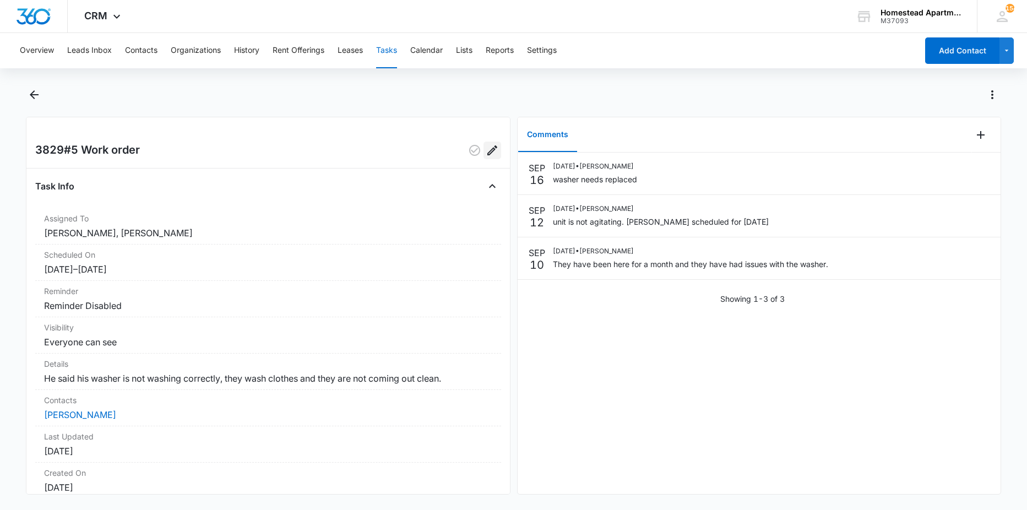
click at [486, 150] on icon "Edit" at bounding box center [492, 150] width 13 height 13
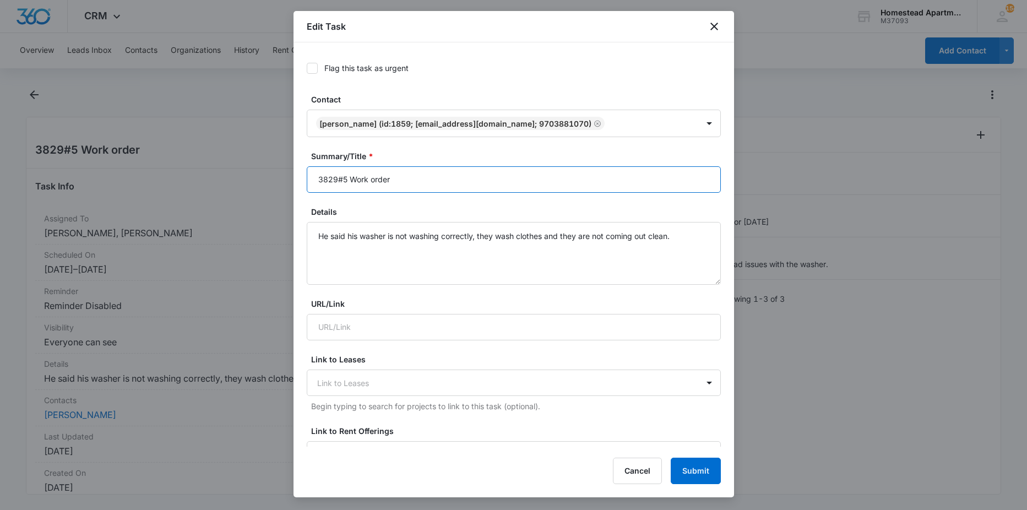
click at [405, 182] on input "3829#5 Work order" at bounding box center [514, 179] width 414 height 26
type input "3829#5 Work order replace w/d"
click at [689, 464] on button "Submit" at bounding box center [696, 471] width 50 height 26
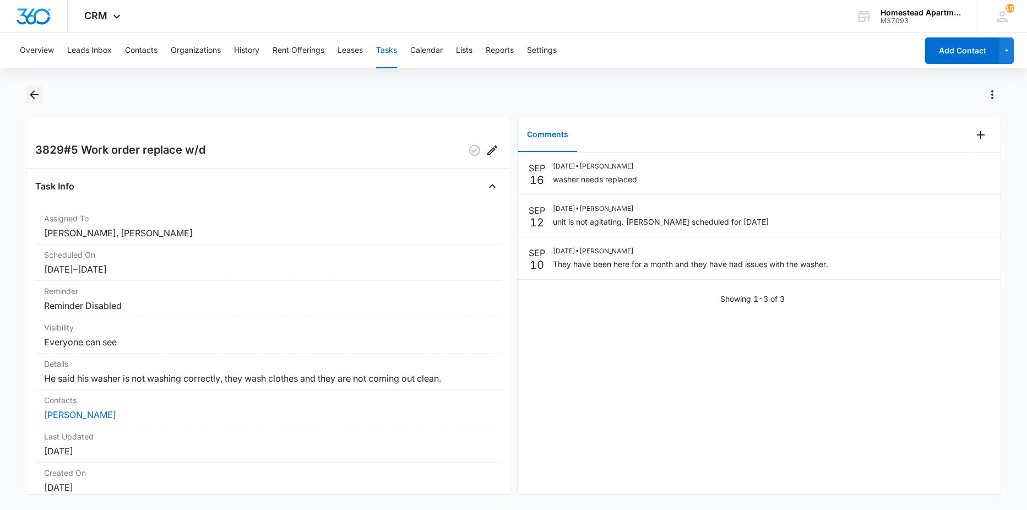
click at [33, 102] on button "Back" at bounding box center [34, 95] width 17 height 18
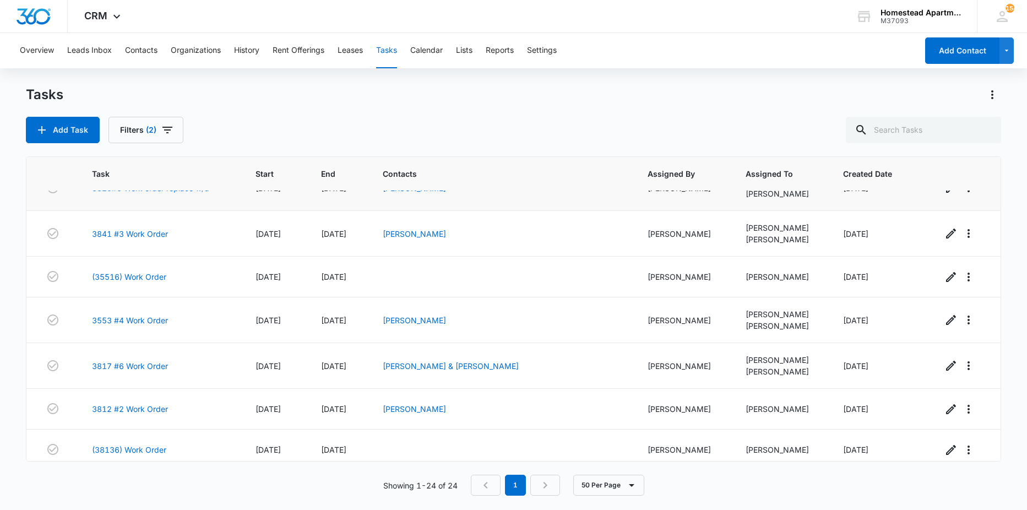
scroll to position [110, 0]
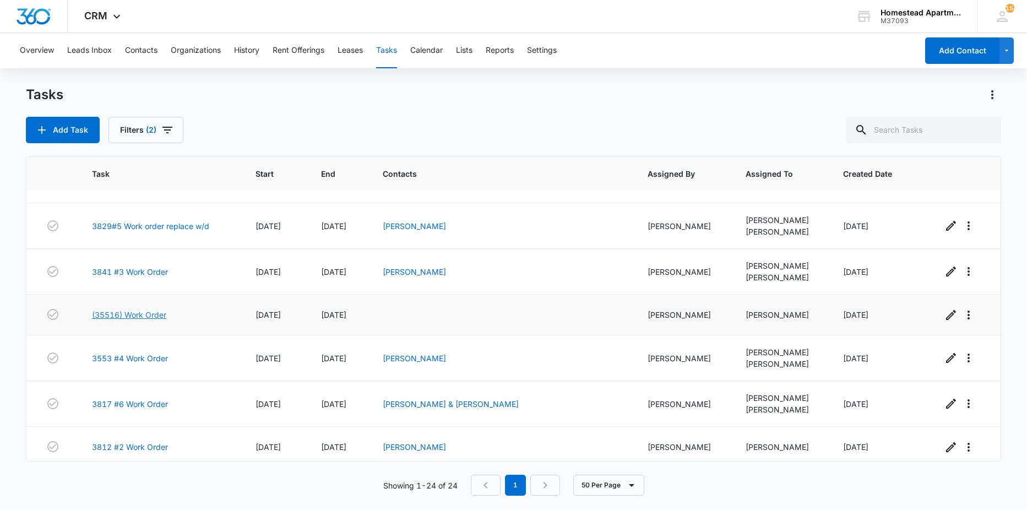
click at [120, 318] on link "(35516) Work Order" at bounding box center [129, 315] width 74 height 12
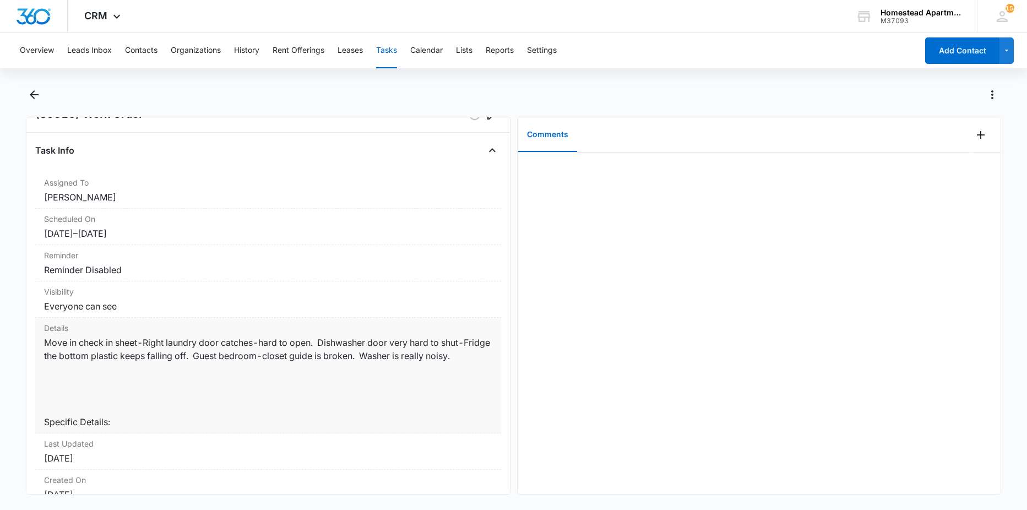
scroll to position [55, 0]
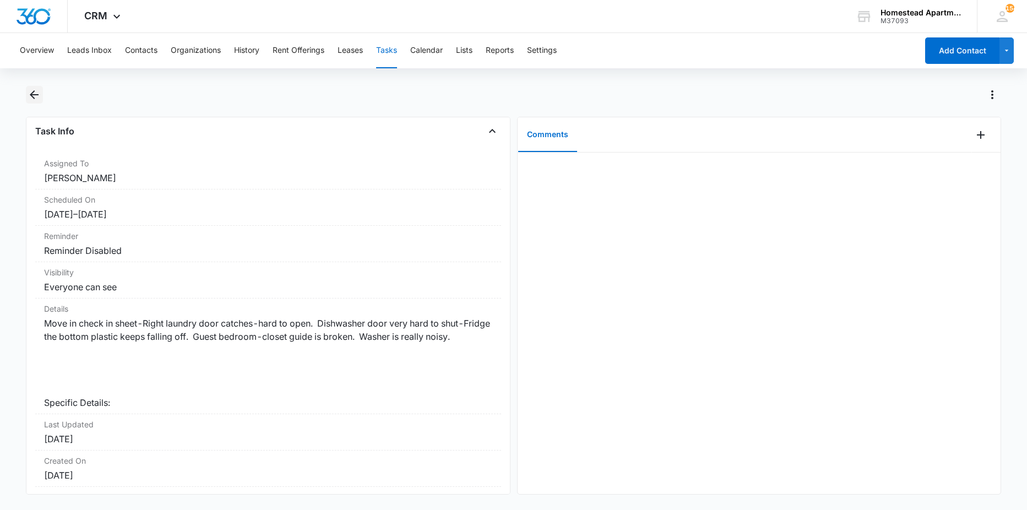
click at [26, 96] on button "Back" at bounding box center [34, 95] width 17 height 18
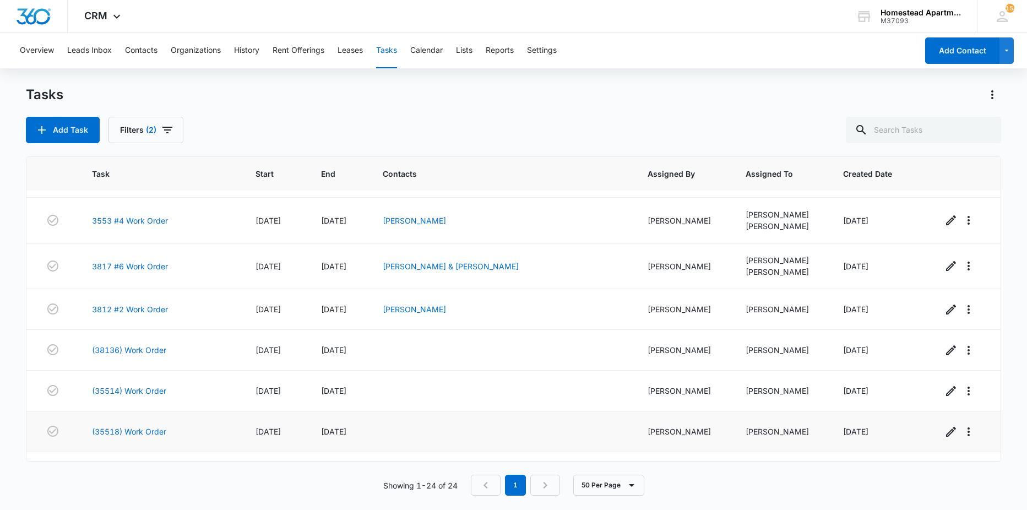
scroll to position [275, 0]
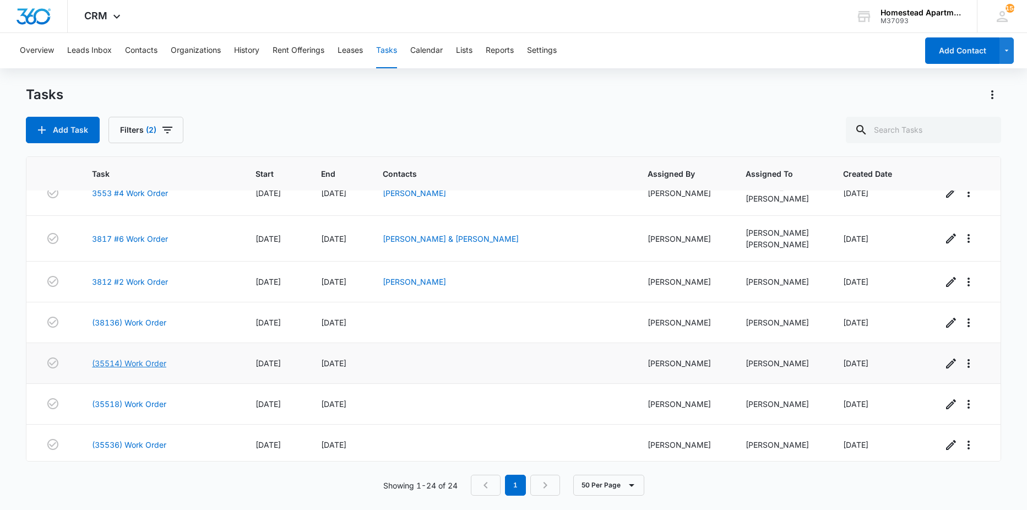
click at [127, 359] on link "(35514) Work Order" at bounding box center [129, 364] width 74 height 12
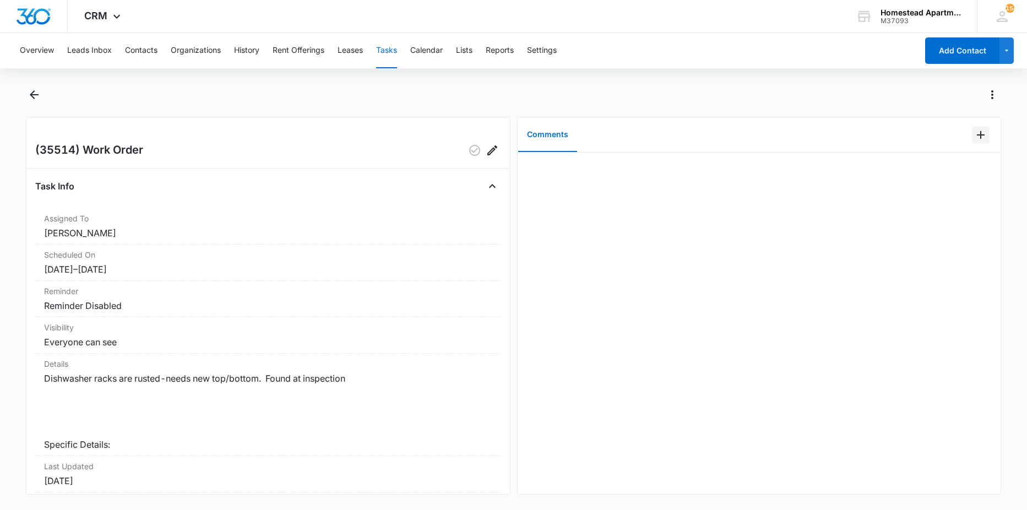
click at [975, 134] on icon "Add Comment" at bounding box center [981, 134] width 13 height 13
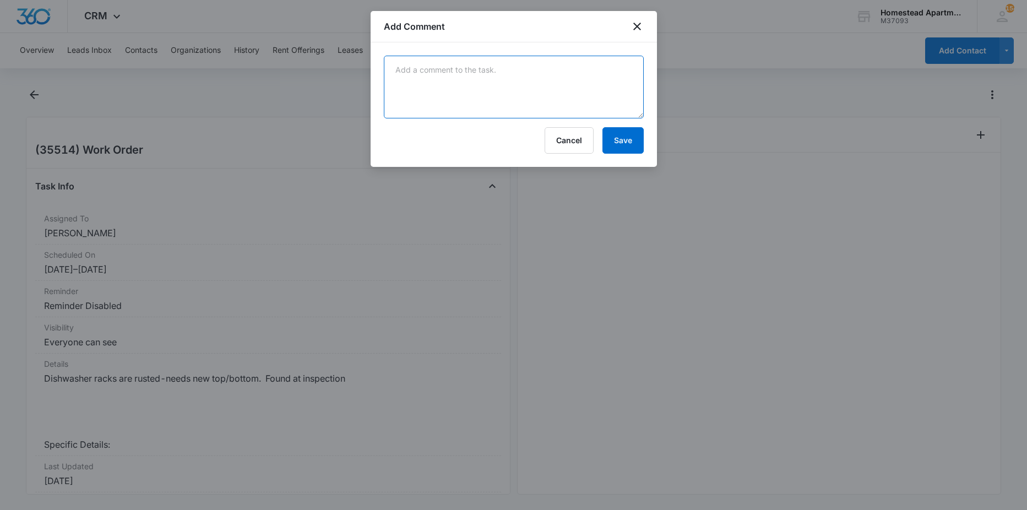
click at [444, 72] on textarea at bounding box center [514, 87] width 260 height 63
type textarea "needs new dishwasher. racks are 250-300 a piece"
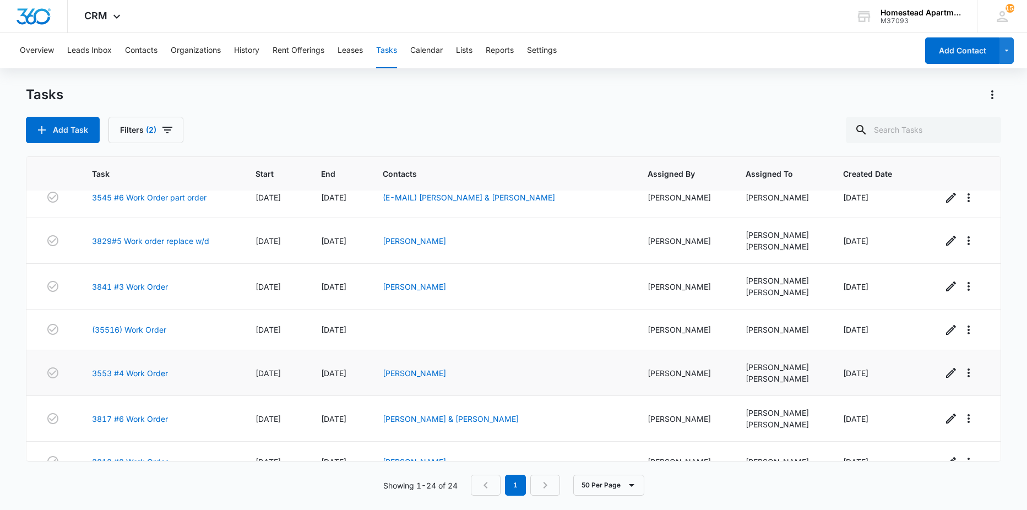
scroll to position [220, 0]
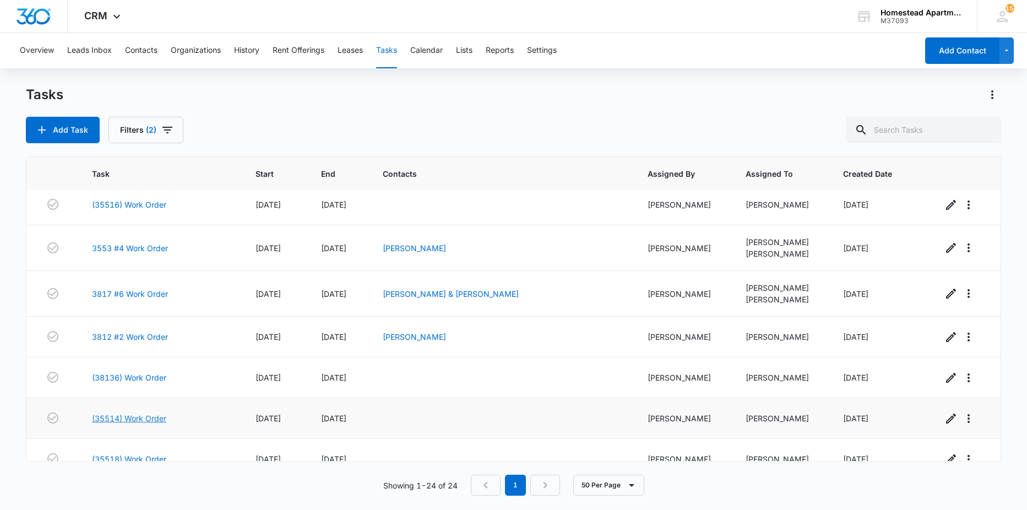
click at [129, 419] on link "(35514) Work Order" at bounding box center [129, 419] width 74 height 12
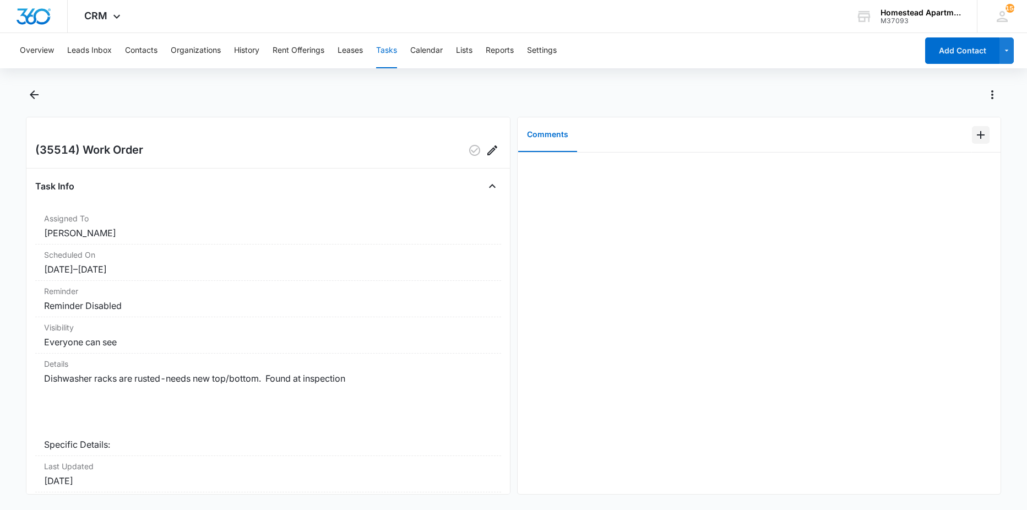
click at [978, 137] on icon "Add Comment" at bounding box center [981, 134] width 13 height 13
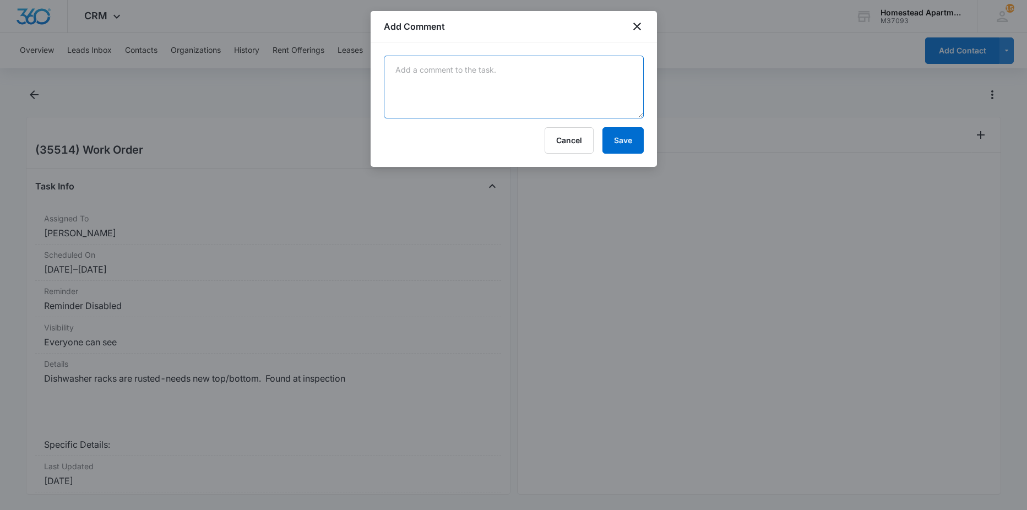
click at [573, 83] on textarea at bounding box center [514, 87] width 260 height 63
type textarea "needs new dishwasher replacement racks are $250-$300"
click at [635, 149] on button "Save" at bounding box center [623, 140] width 41 height 26
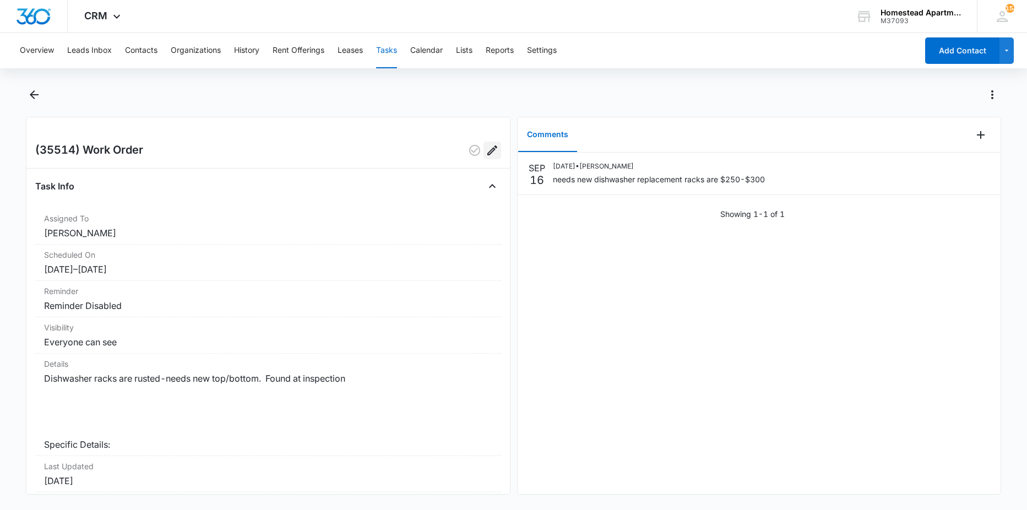
click at [488, 155] on icon "Edit" at bounding box center [492, 150] width 13 height 13
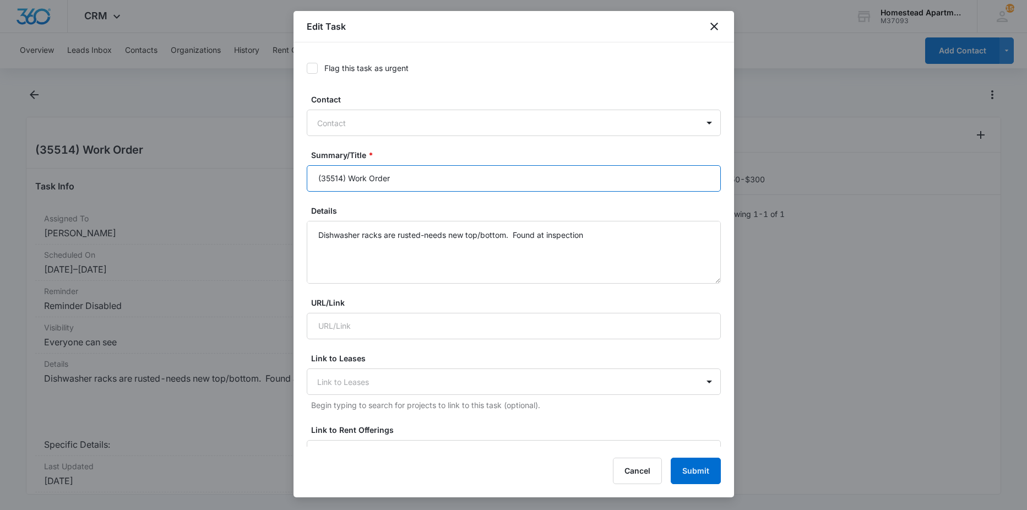
click at [408, 186] on input "(35514) Work Order" at bounding box center [514, 178] width 414 height 26
type input "(35514) Work Order new dishwasher"
click at [690, 474] on button "Submit" at bounding box center [696, 471] width 50 height 26
